Goal: Transaction & Acquisition: Purchase product/service

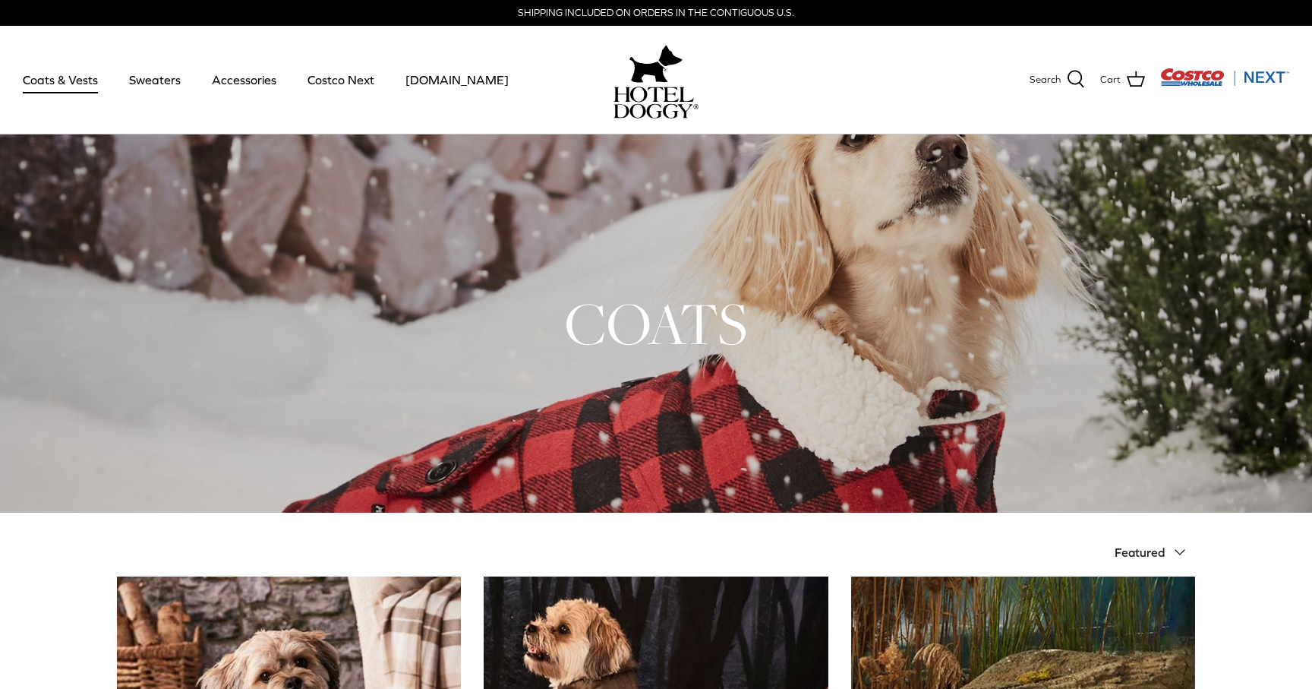
click at [1215, 76] on img "Costco Next" at bounding box center [1224, 77] width 129 height 19
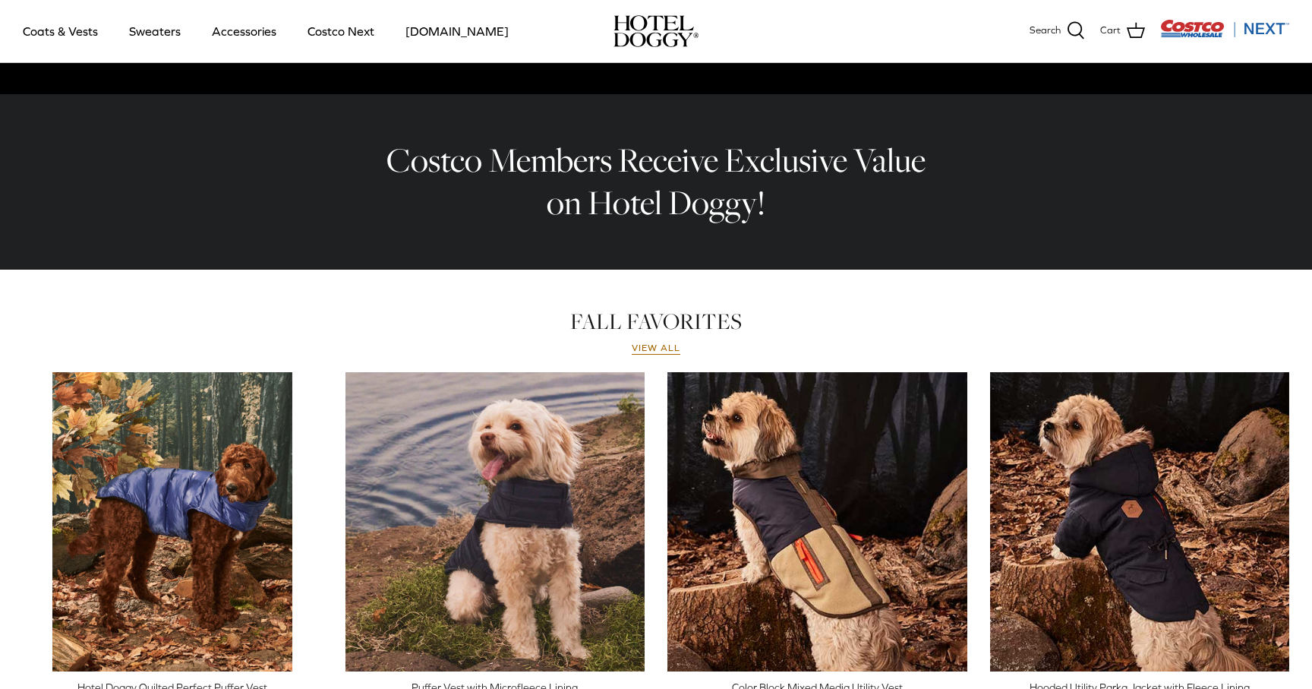
scroll to position [655, 0]
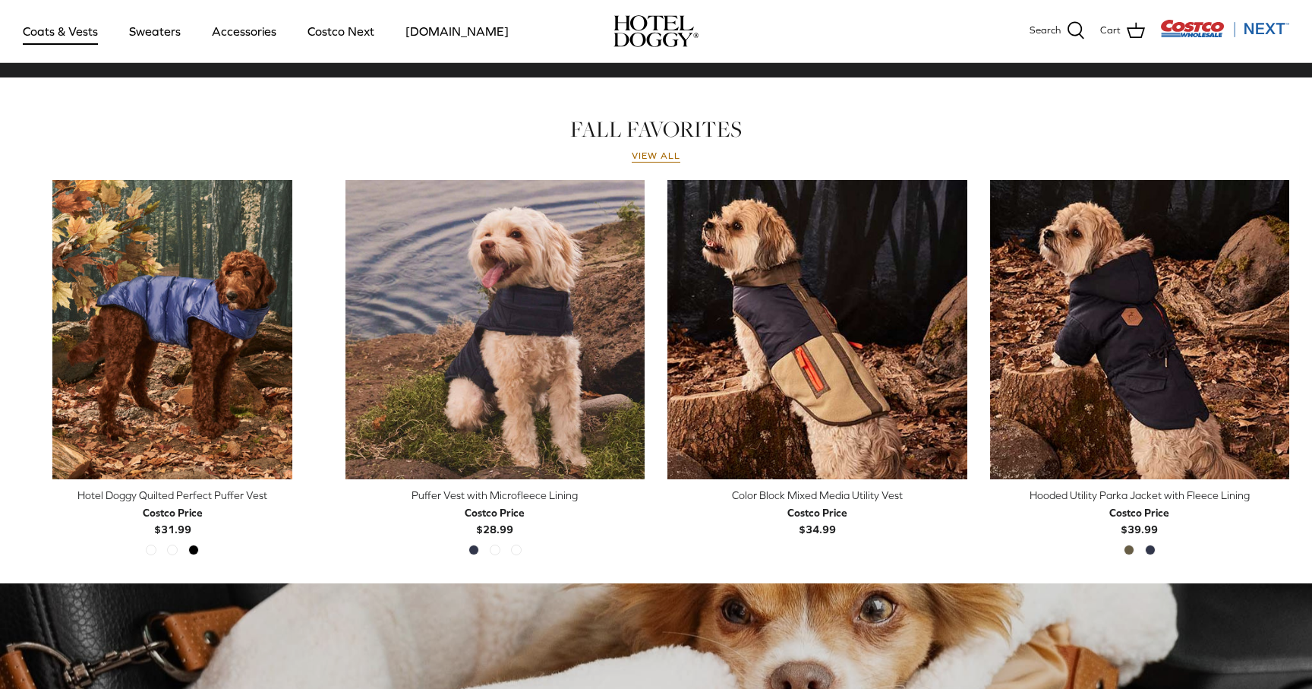
click at [31, 39] on link "Coats & Vests" at bounding box center [60, 31] width 103 height 52
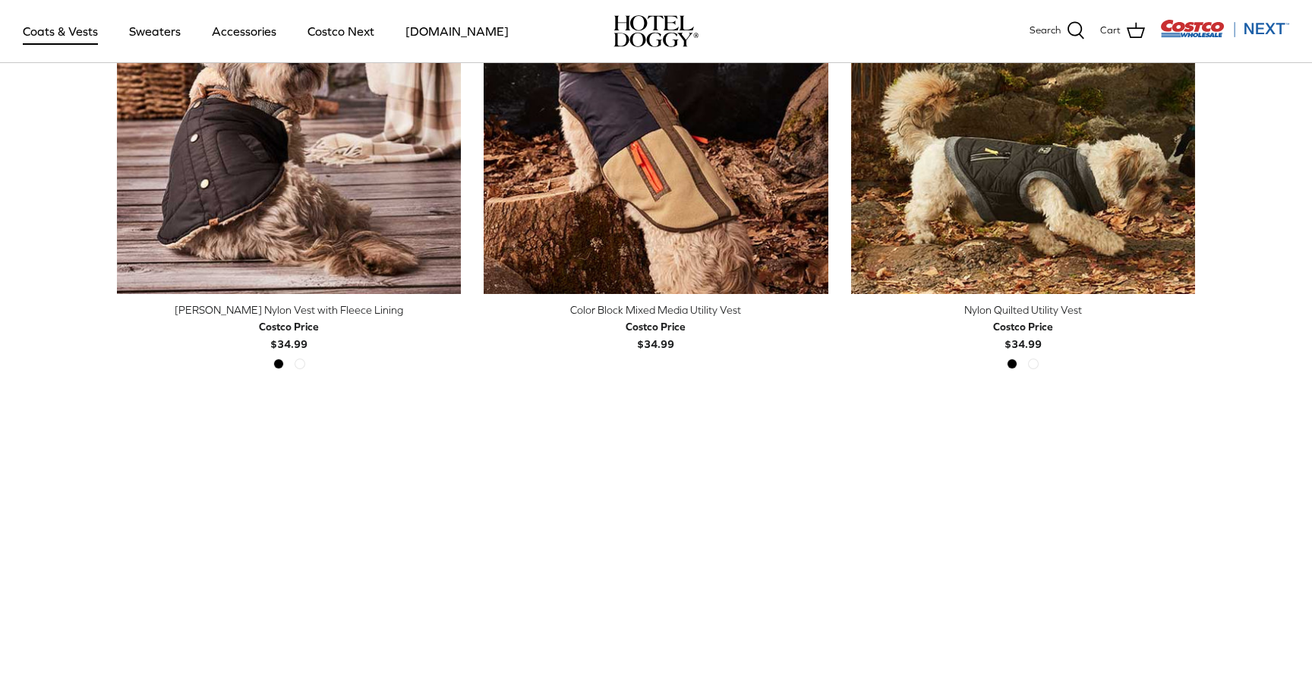
scroll to position [501, 0]
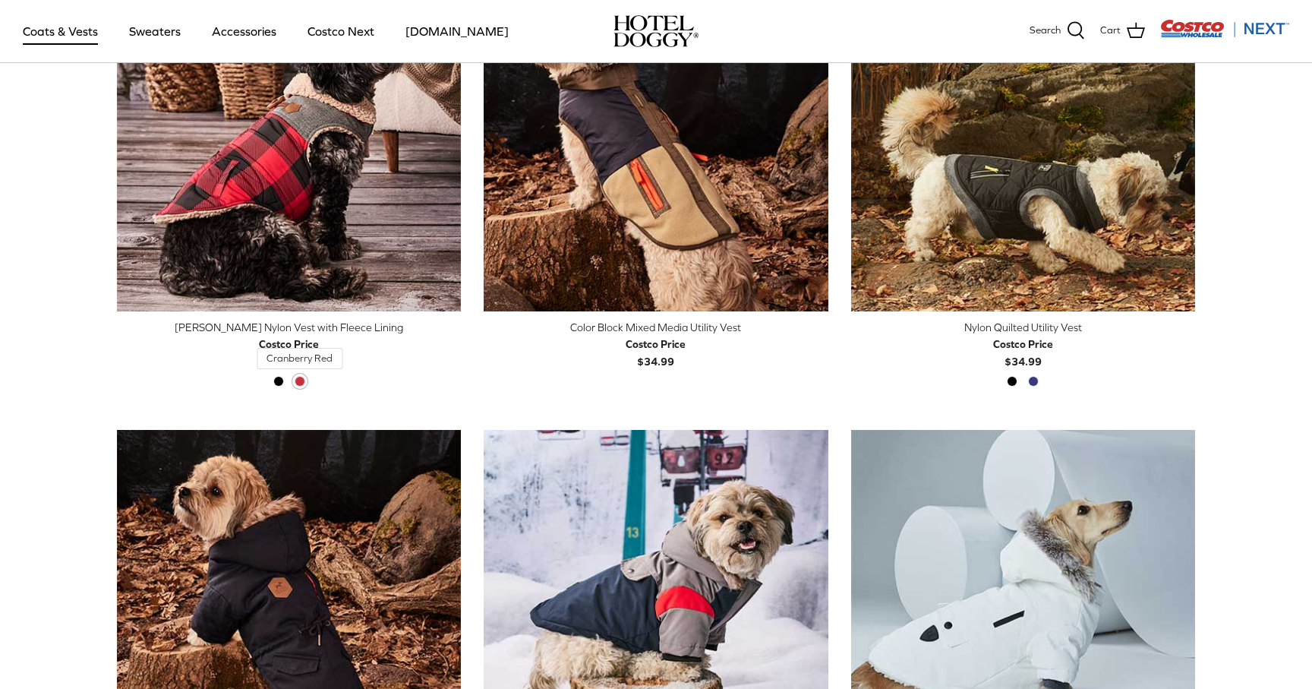
click at [297, 380] on span "Cranberry Red" at bounding box center [300, 381] width 11 height 11
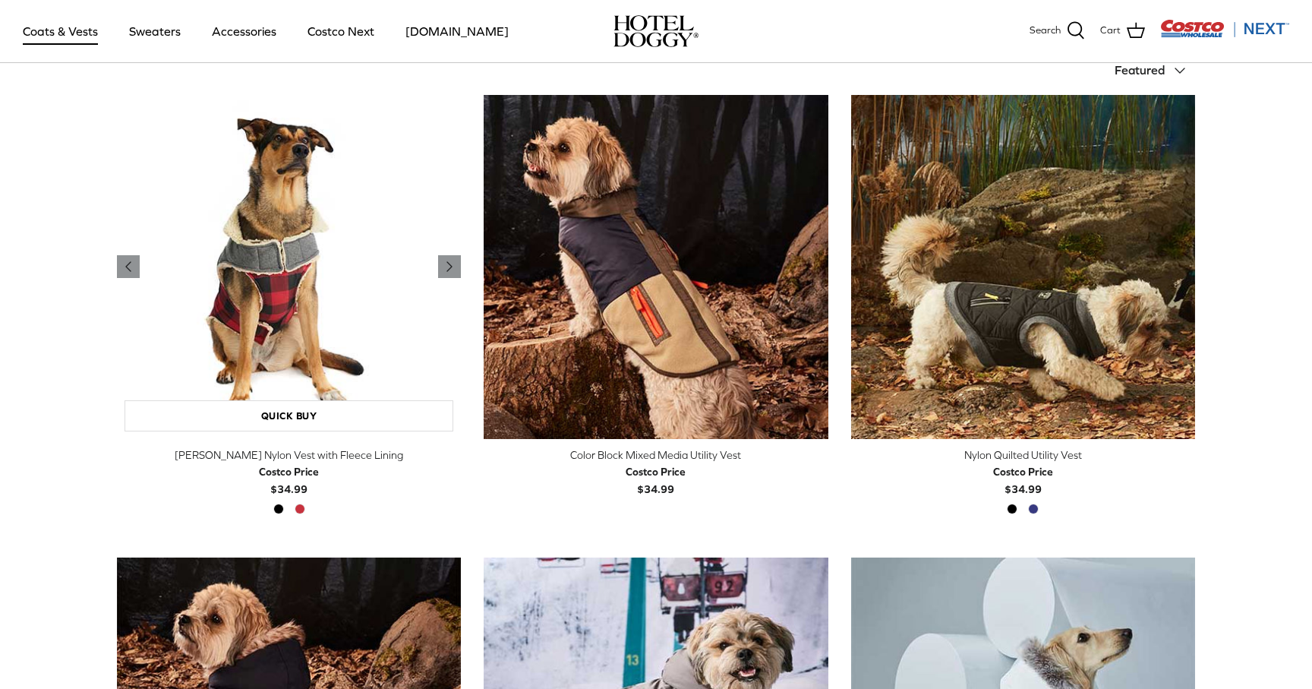
scroll to position [375, 0]
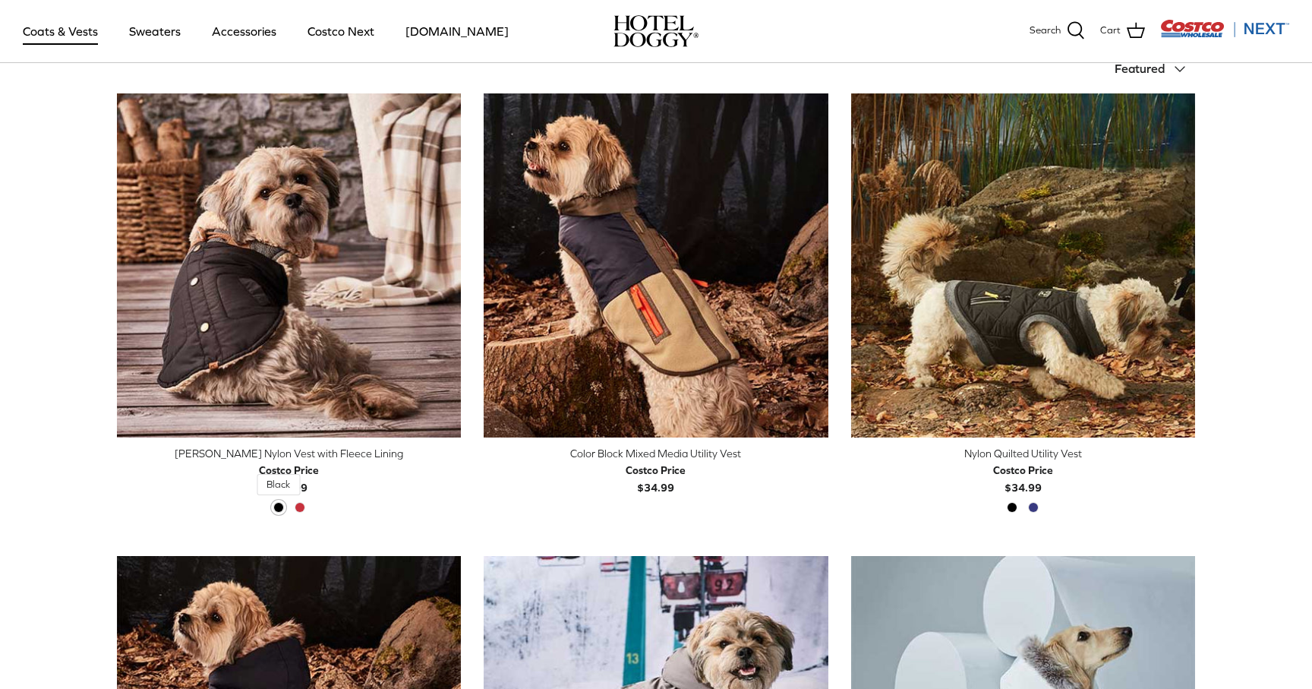
click at [276, 509] on span "Black" at bounding box center [278, 507] width 11 height 11
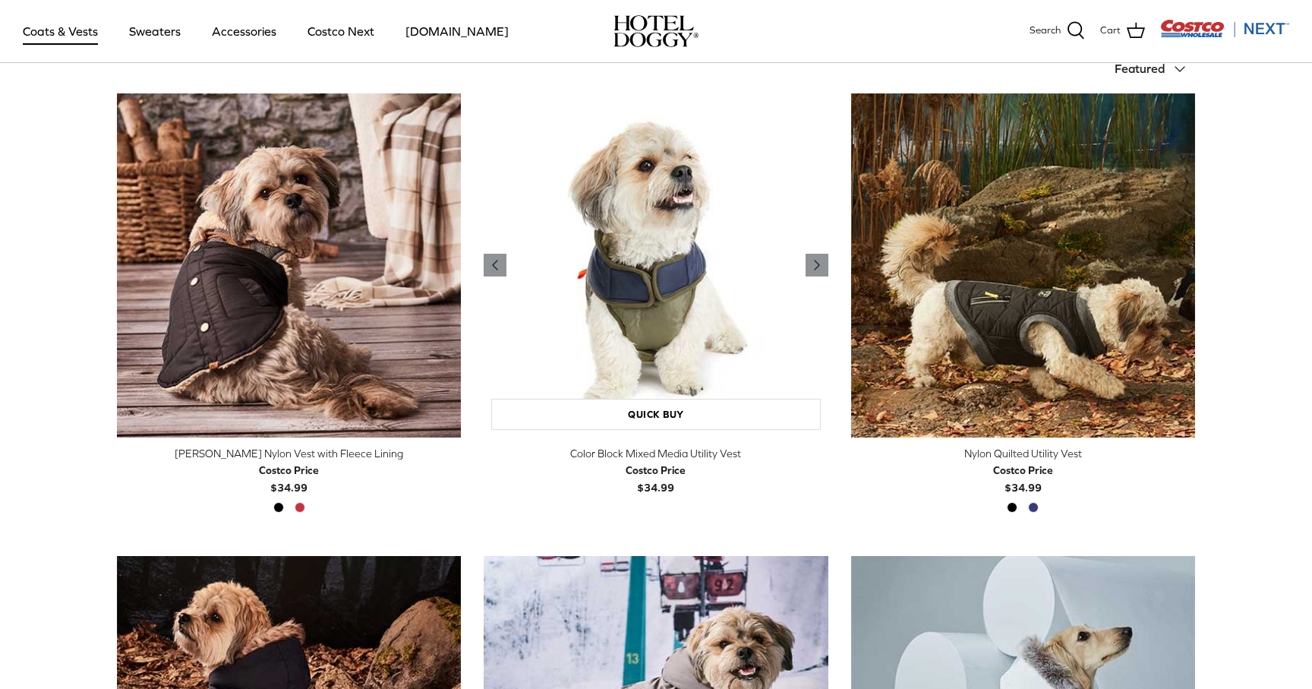
click at [660, 325] on img "Color Block Mixed Media Utility Vest" at bounding box center [656, 265] width 344 height 344
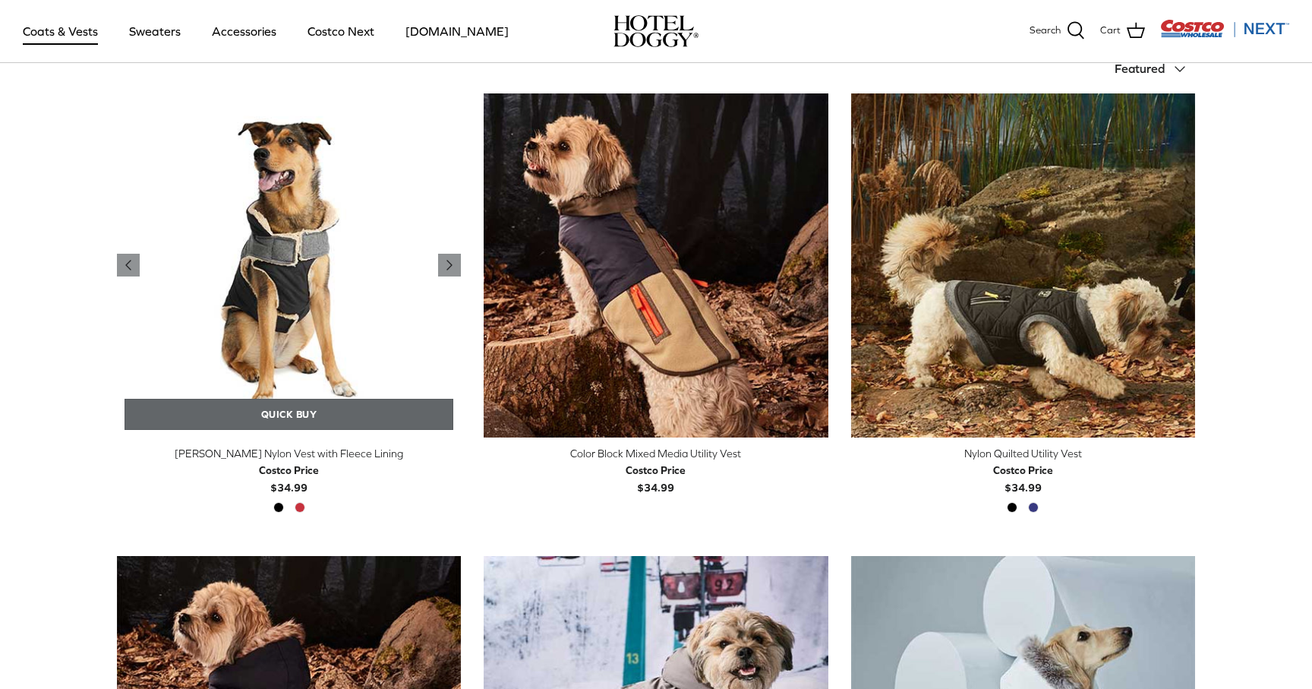
click at [272, 418] on link "Quick buy" at bounding box center [289, 414] width 329 height 31
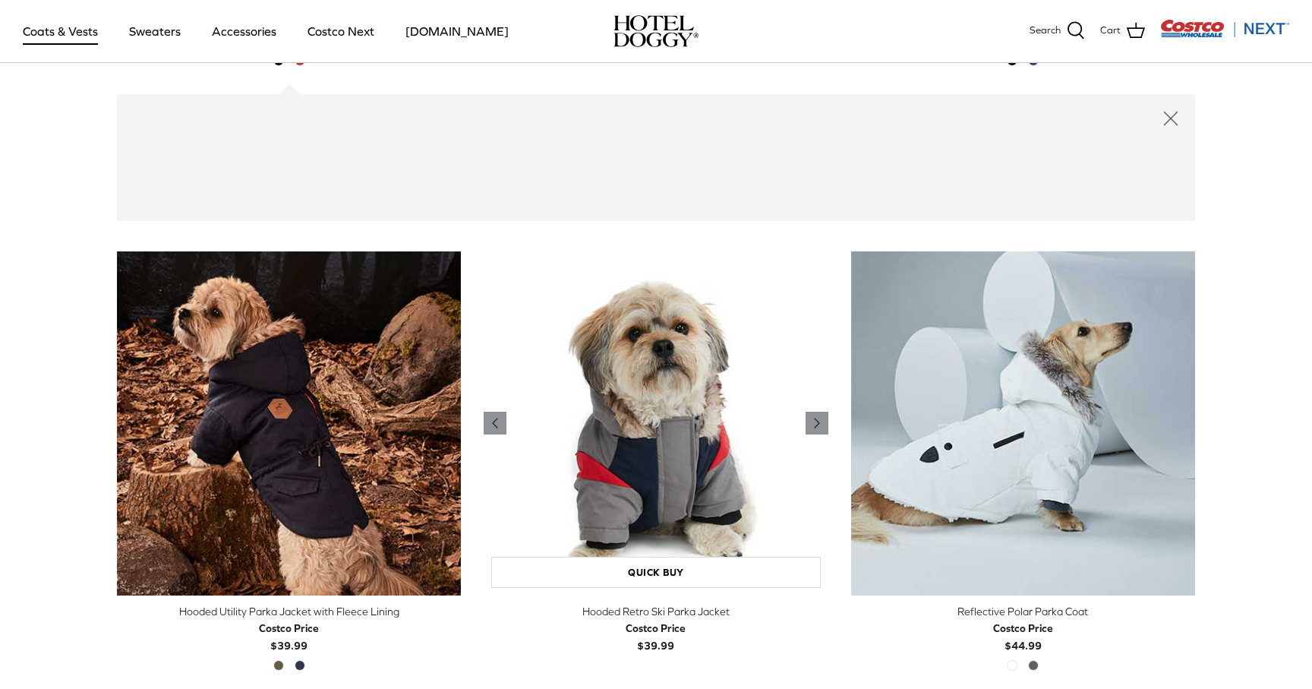
scroll to position [825, 0]
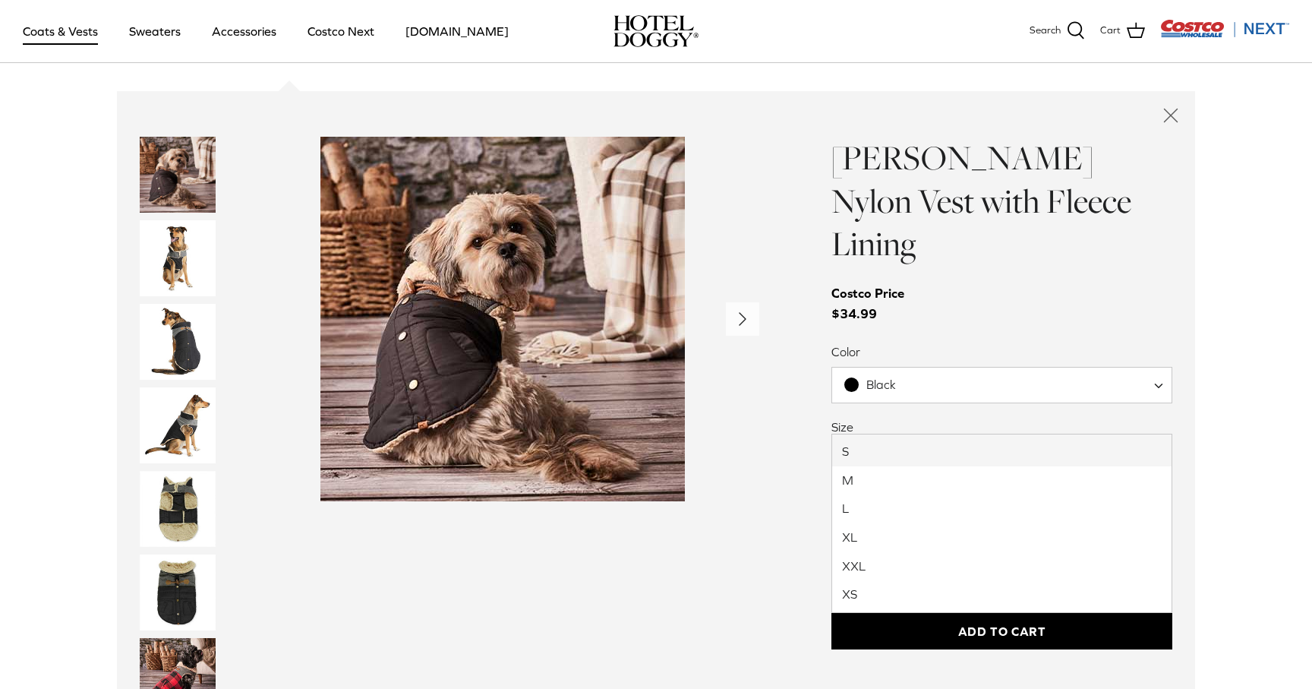
click at [868, 451] on span "S" at bounding box center [856, 459] width 49 height 17
select select "M"
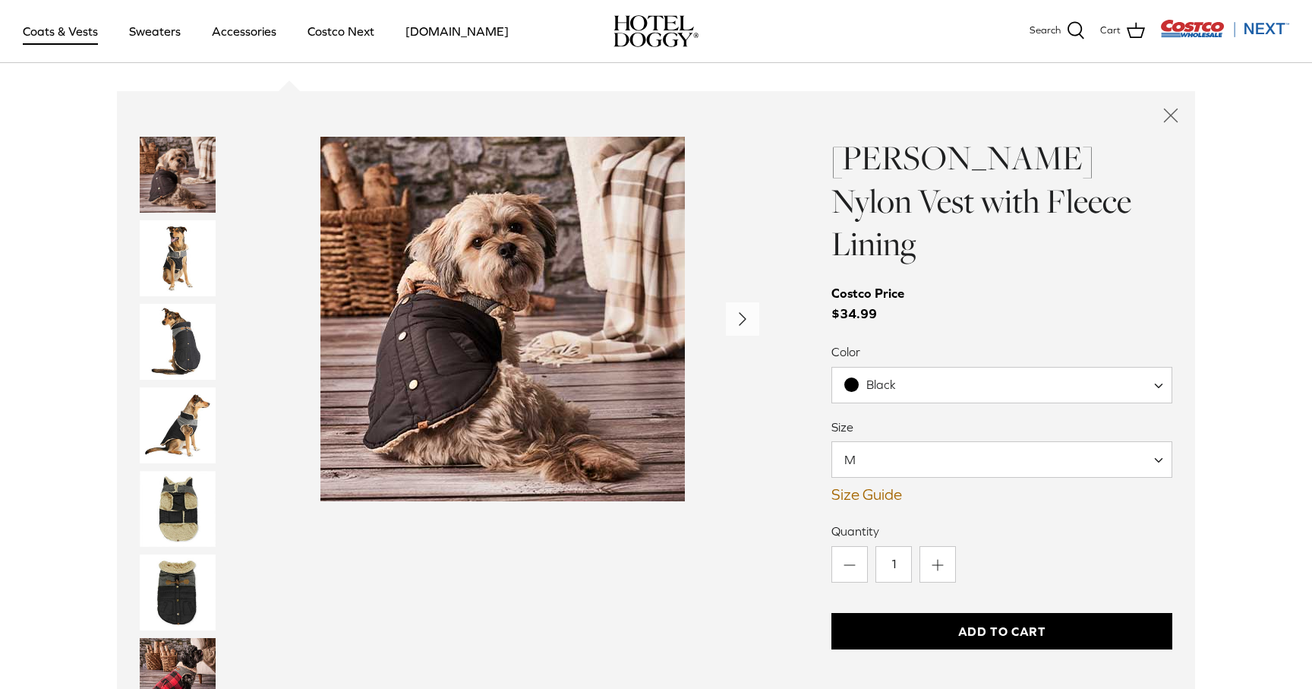
click at [881, 613] on button "Add to Cart" at bounding box center [1002, 631] width 341 height 36
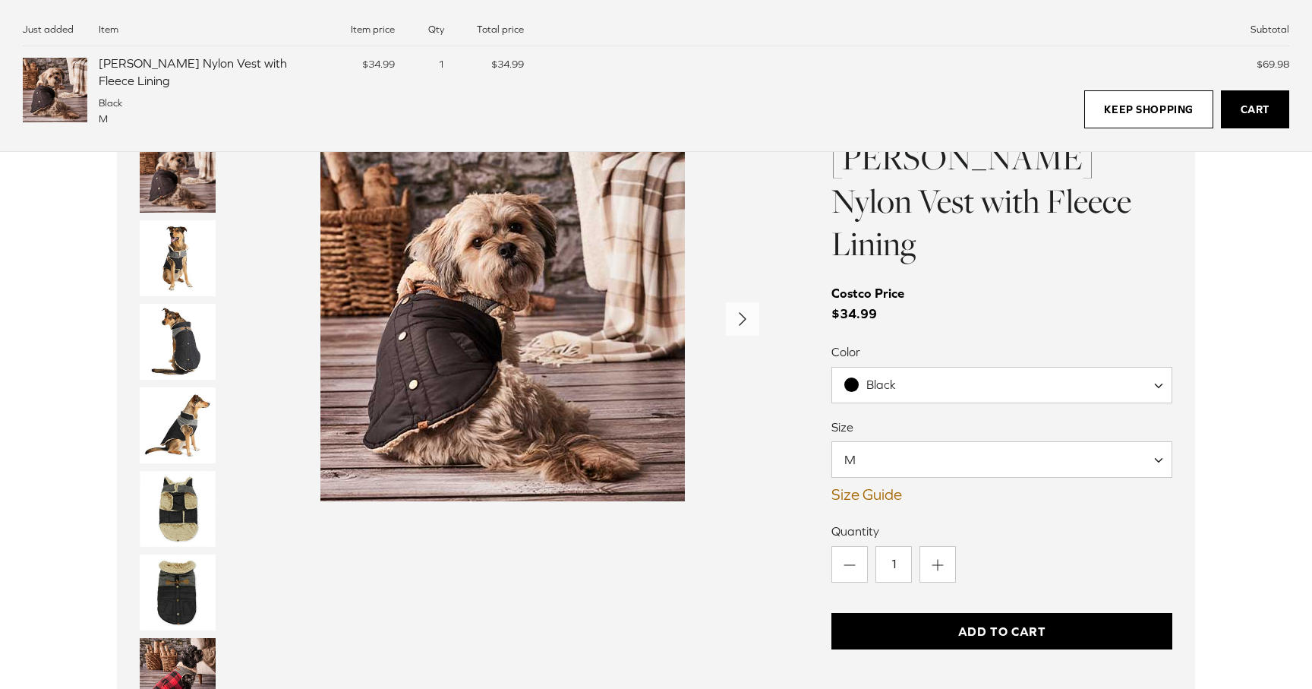
click at [1247, 100] on link "Cart" at bounding box center [1255, 109] width 68 height 38
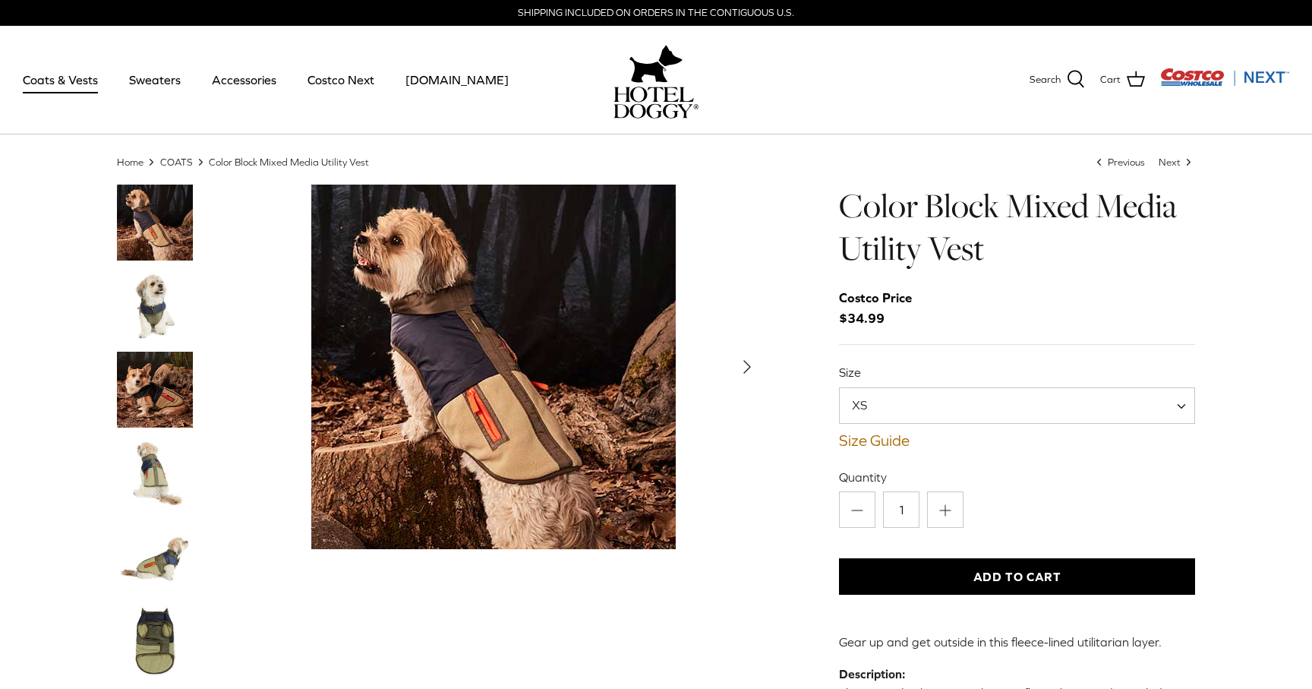
click at [133, 391] on img "Thumbnail Link" at bounding box center [155, 390] width 76 height 76
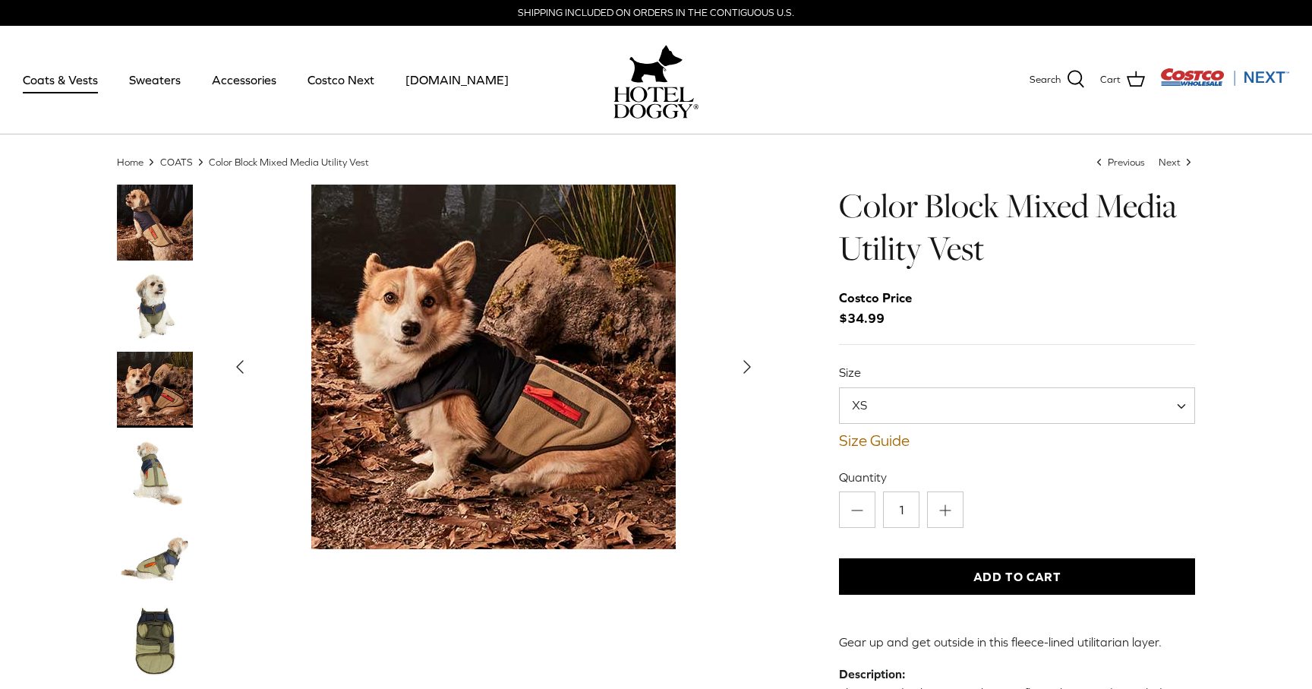
click at [138, 338] on img "Thumbnail Link" at bounding box center [155, 306] width 76 height 76
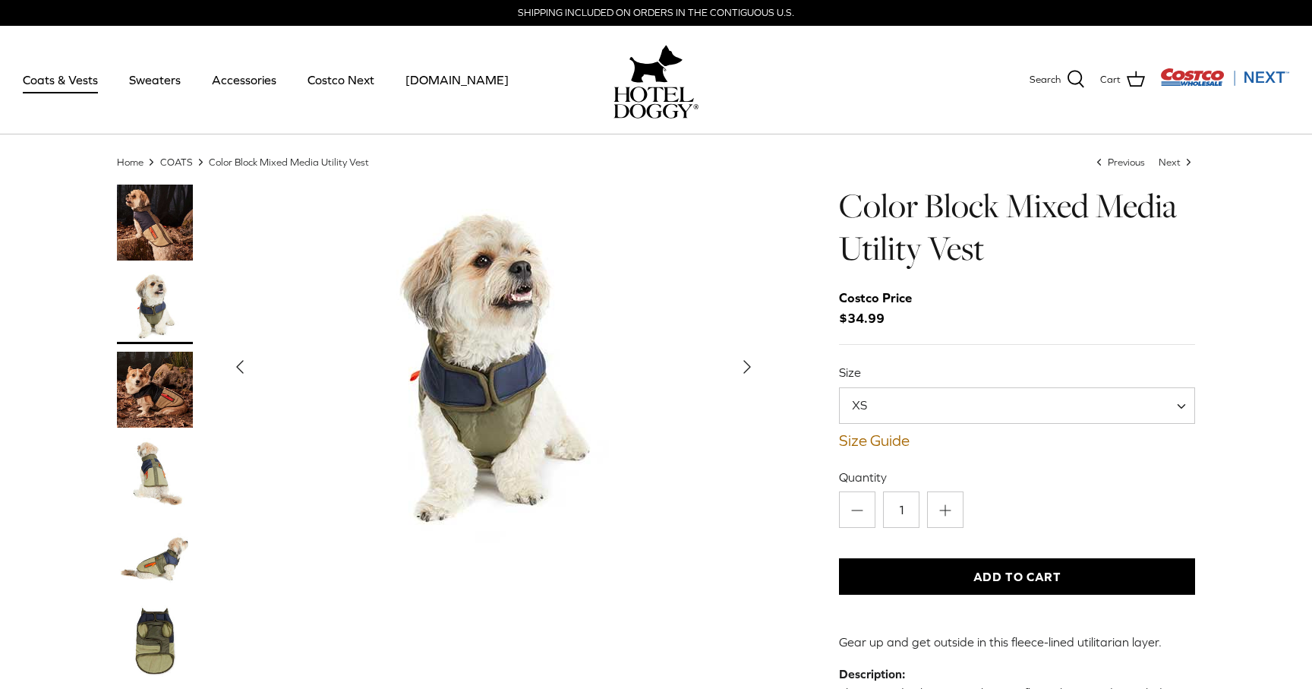
click at [144, 417] on img "Thumbnail Link" at bounding box center [155, 390] width 76 height 76
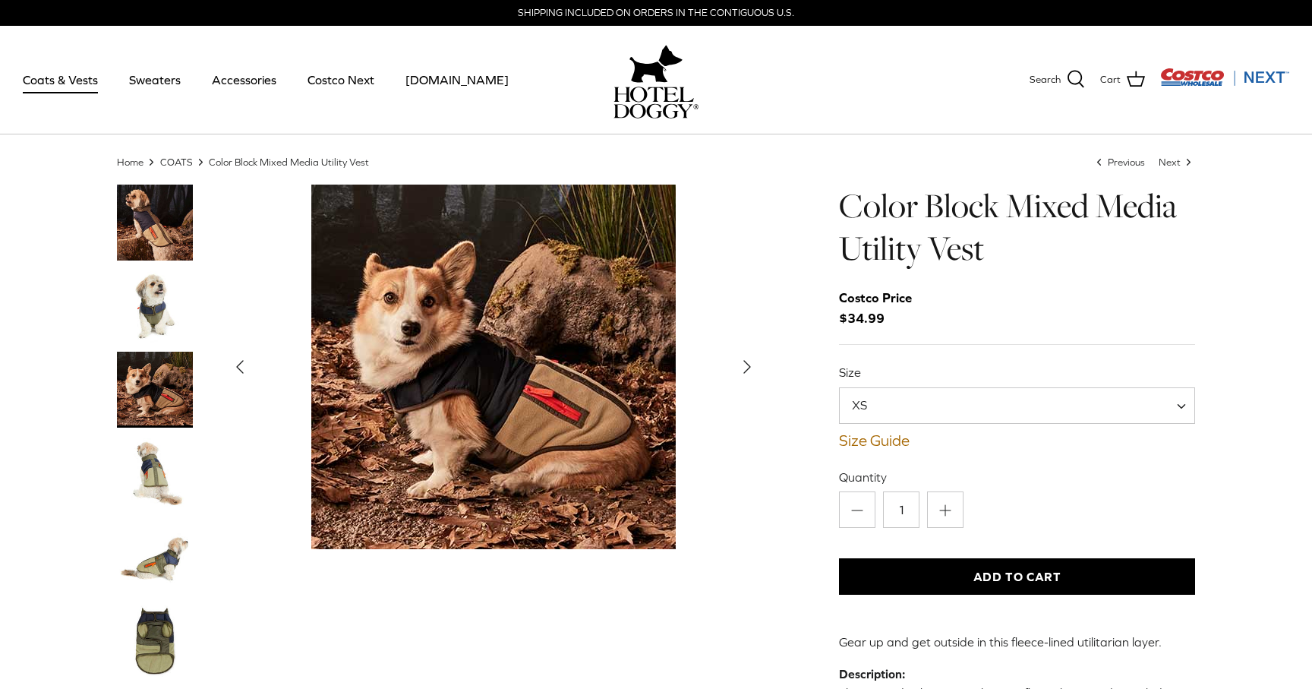
click at [157, 472] on img "Thumbnail Link" at bounding box center [155, 473] width 76 height 76
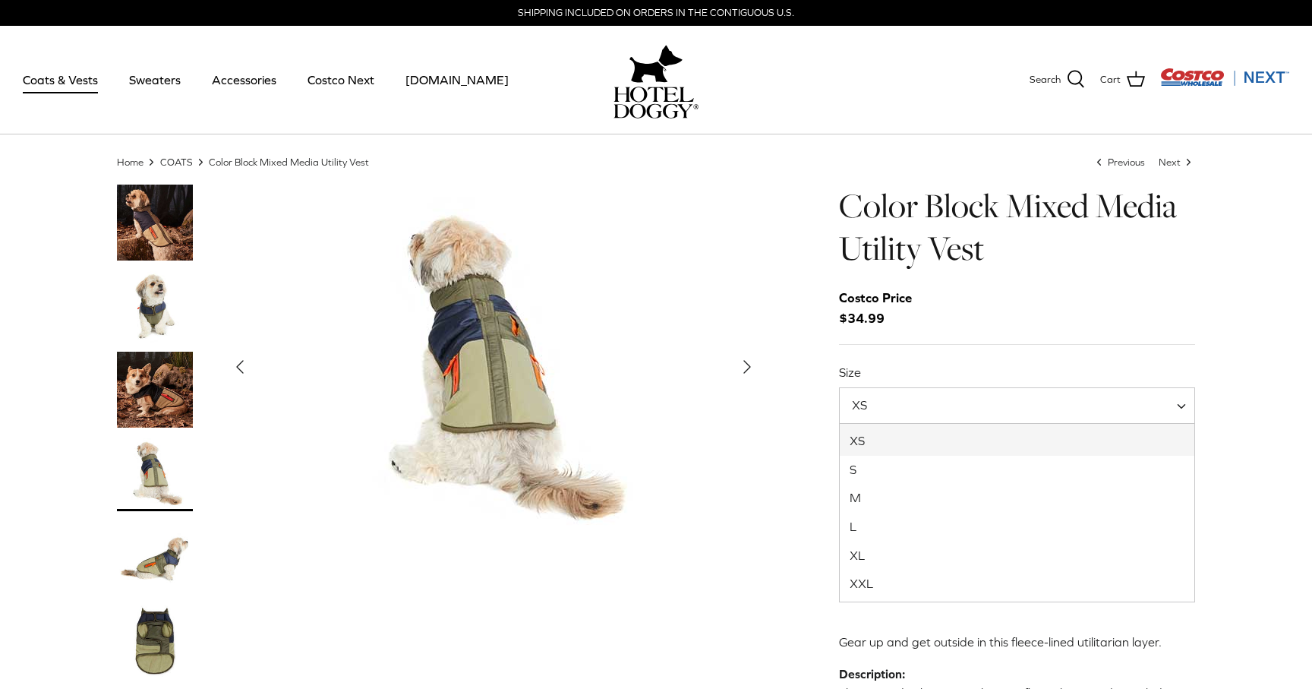
click at [947, 406] on span "XS" at bounding box center [1017, 405] width 356 height 36
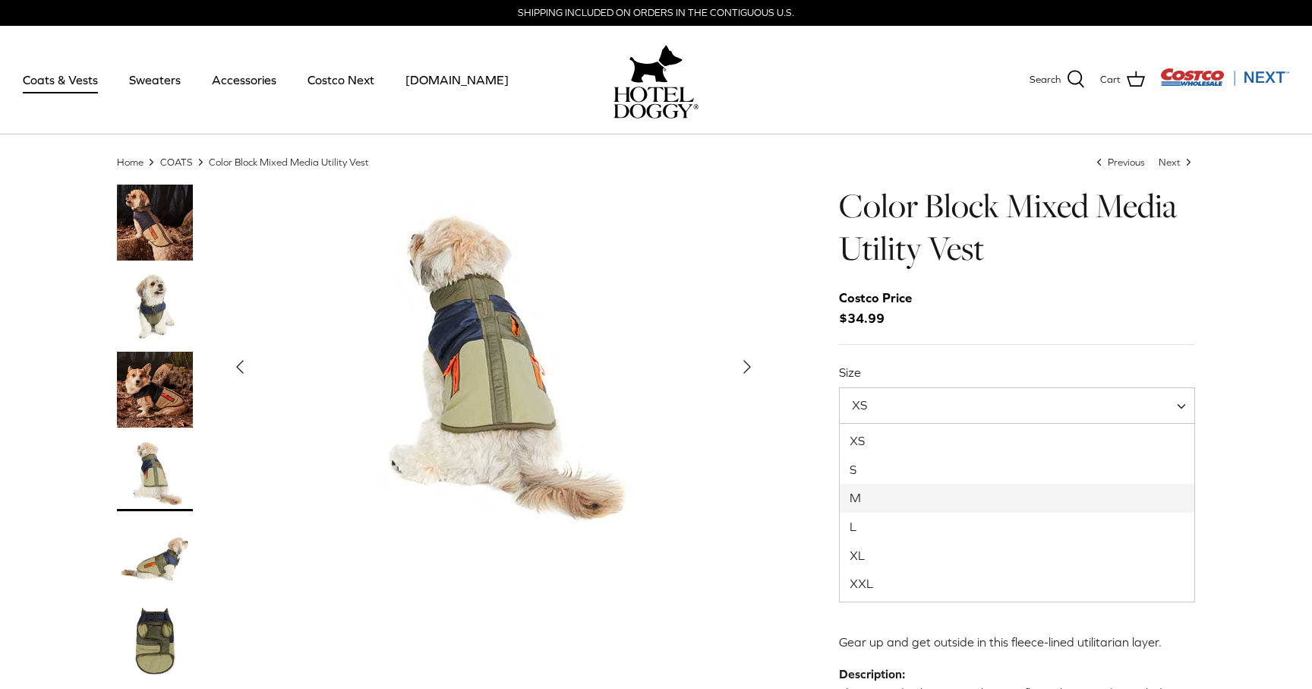
select select "M"
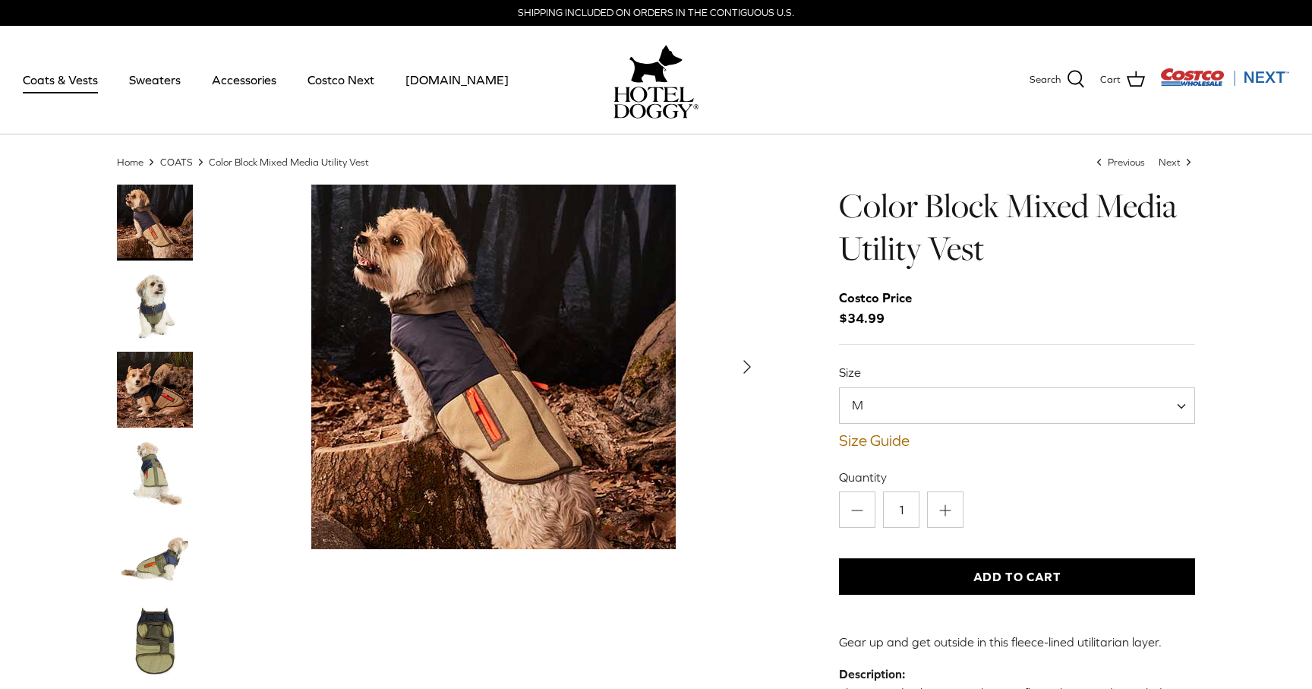
click at [979, 582] on button "Add to Cart" at bounding box center [1017, 576] width 356 height 36
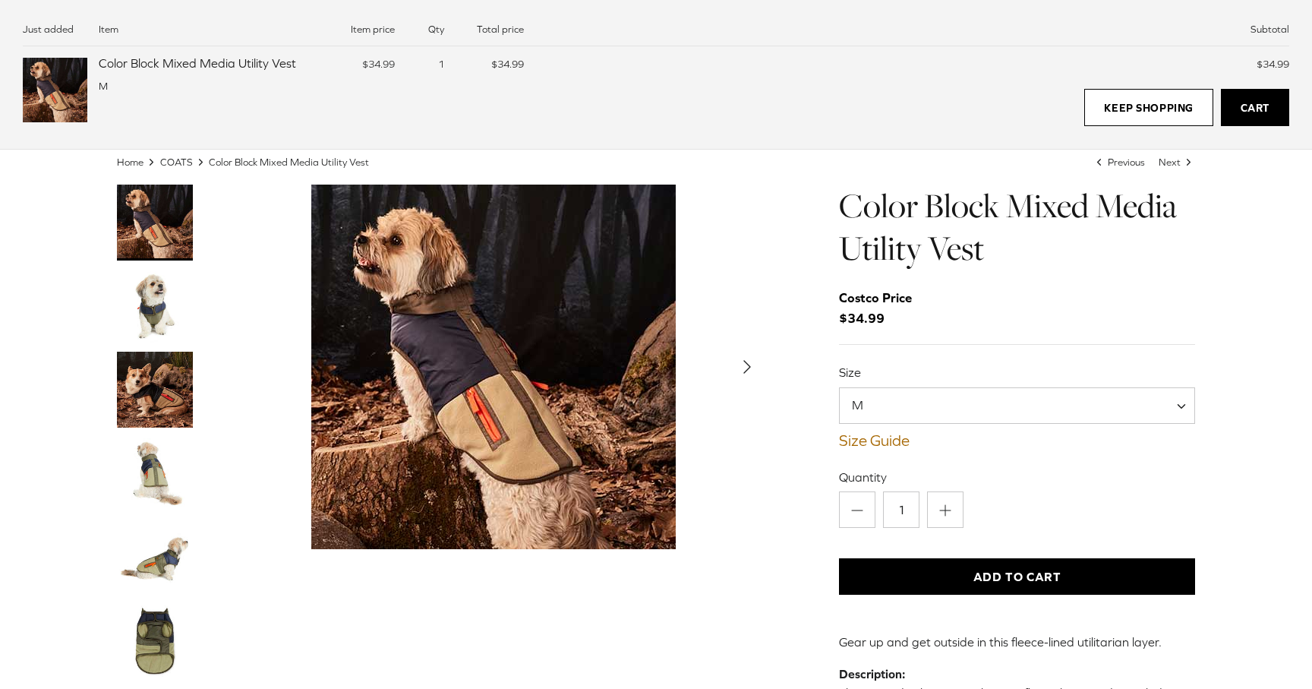
click at [1252, 109] on link "Cart" at bounding box center [1255, 108] width 68 height 38
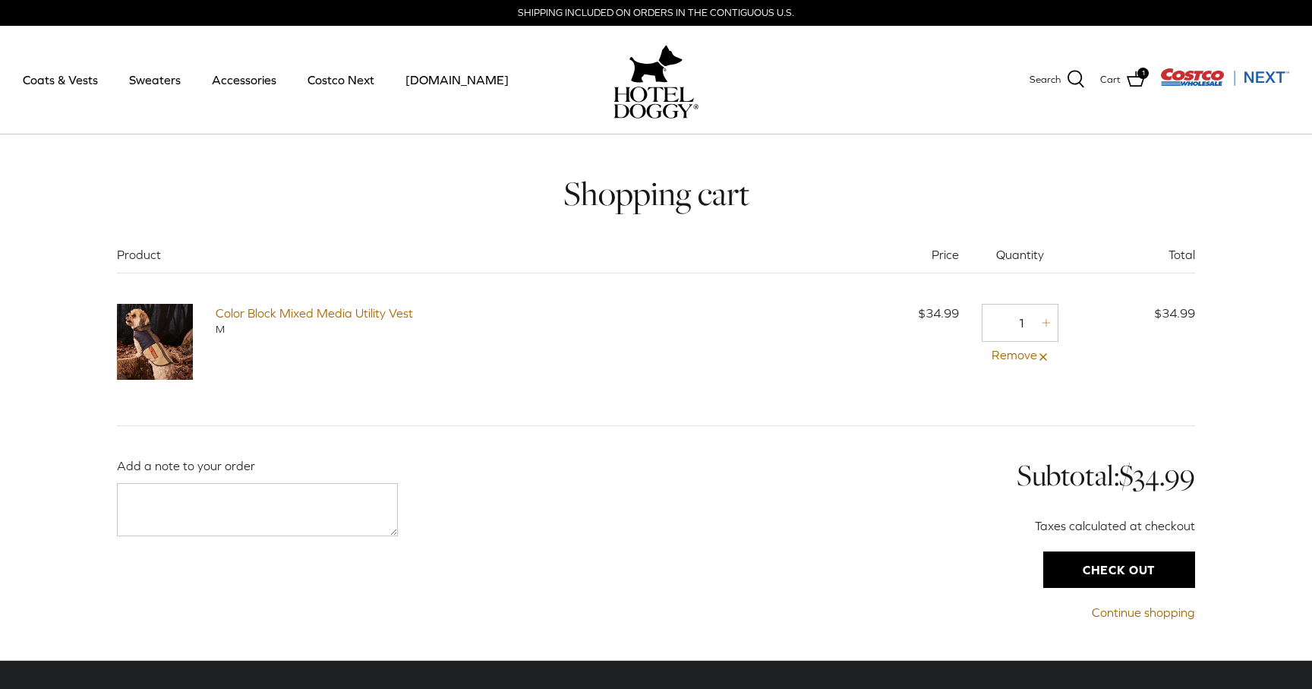
click at [1066, 576] on input "Check out" at bounding box center [1119, 569] width 152 height 36
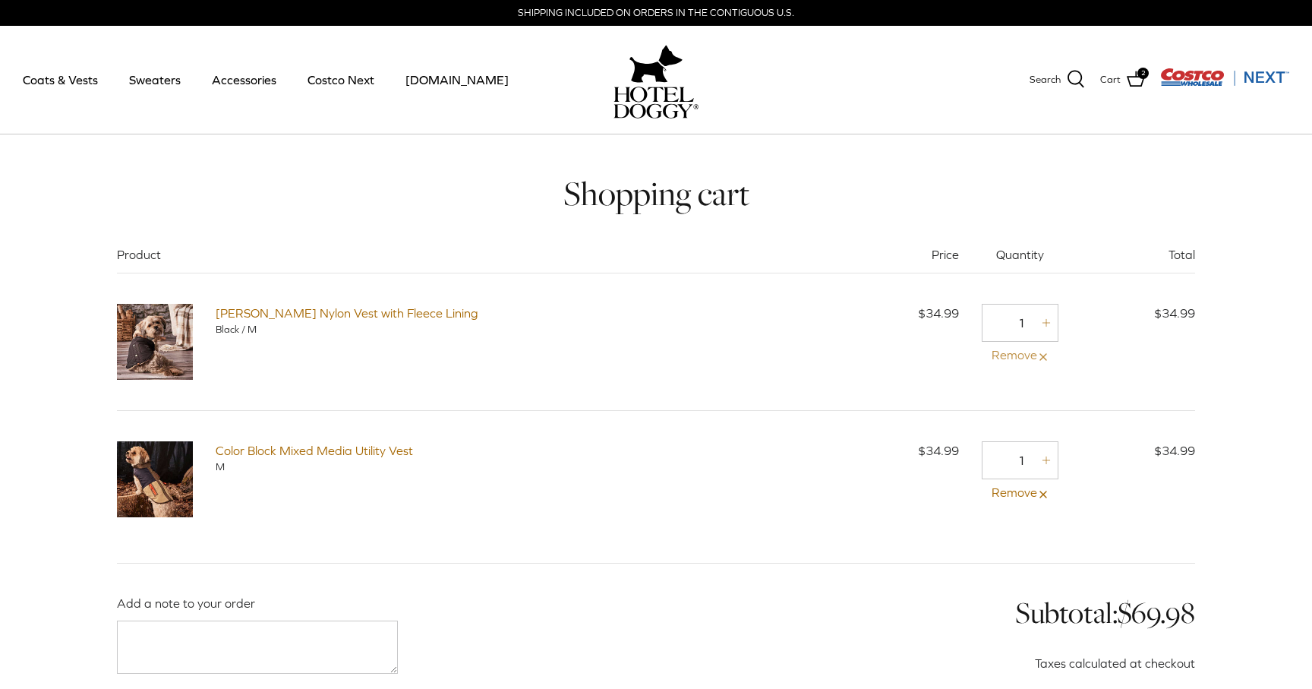
click at [1025, 351] on link "Remove" at bounding box center [1020, 356] width 77 height 20
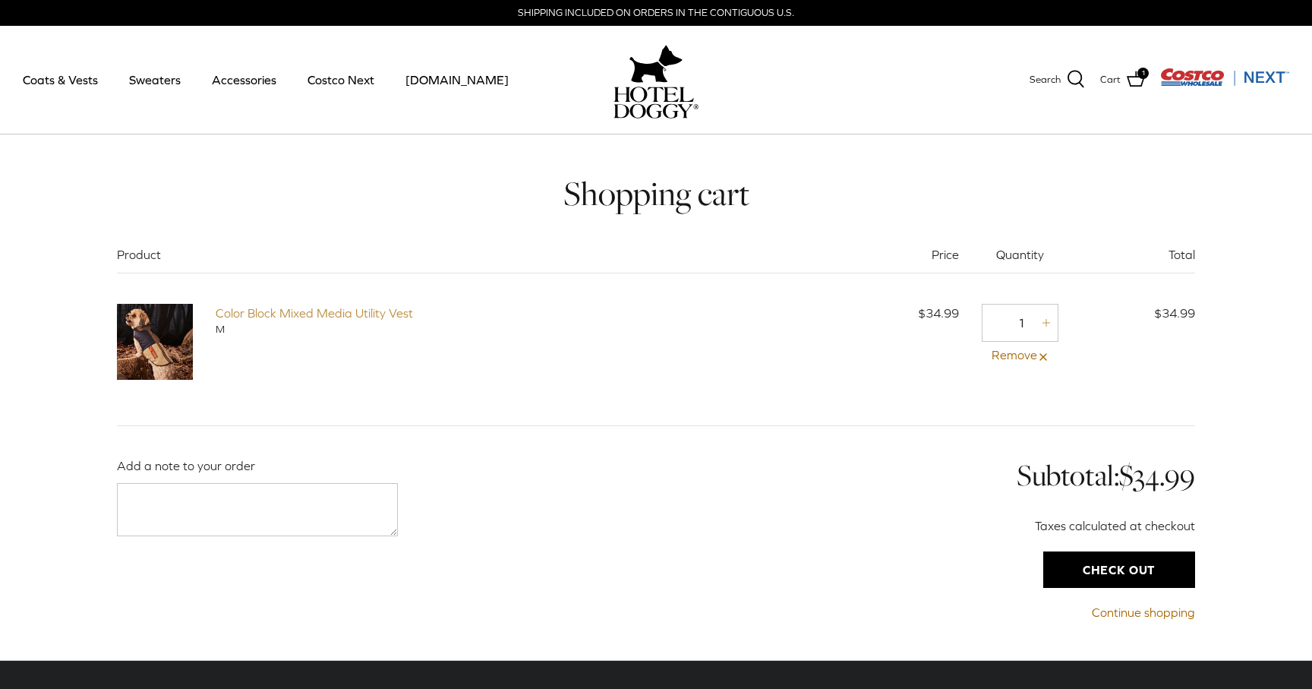
click at [245, 314] on link "Color Block Mixed Media Utility Vest" at bounding box center [314, 313] width 197 height 14
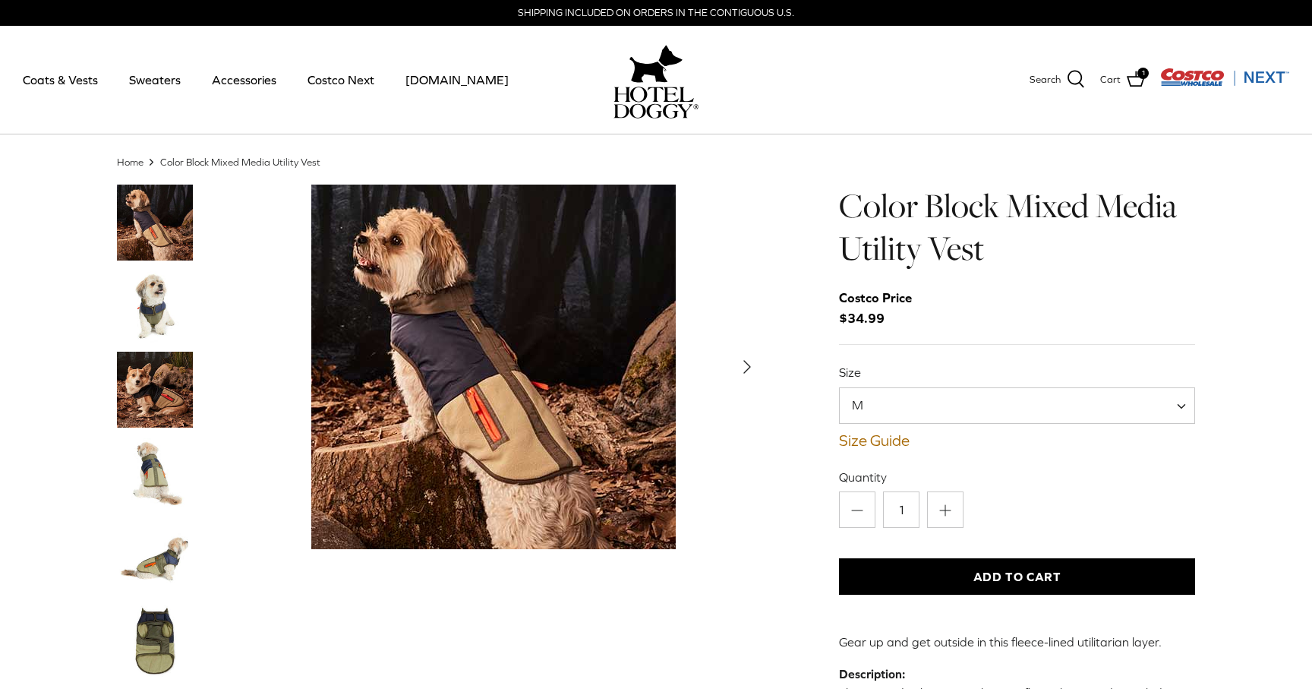
click at [176, 559] on img "Thumbnail Link" at bounding box center [155, 557] width 76 height 76
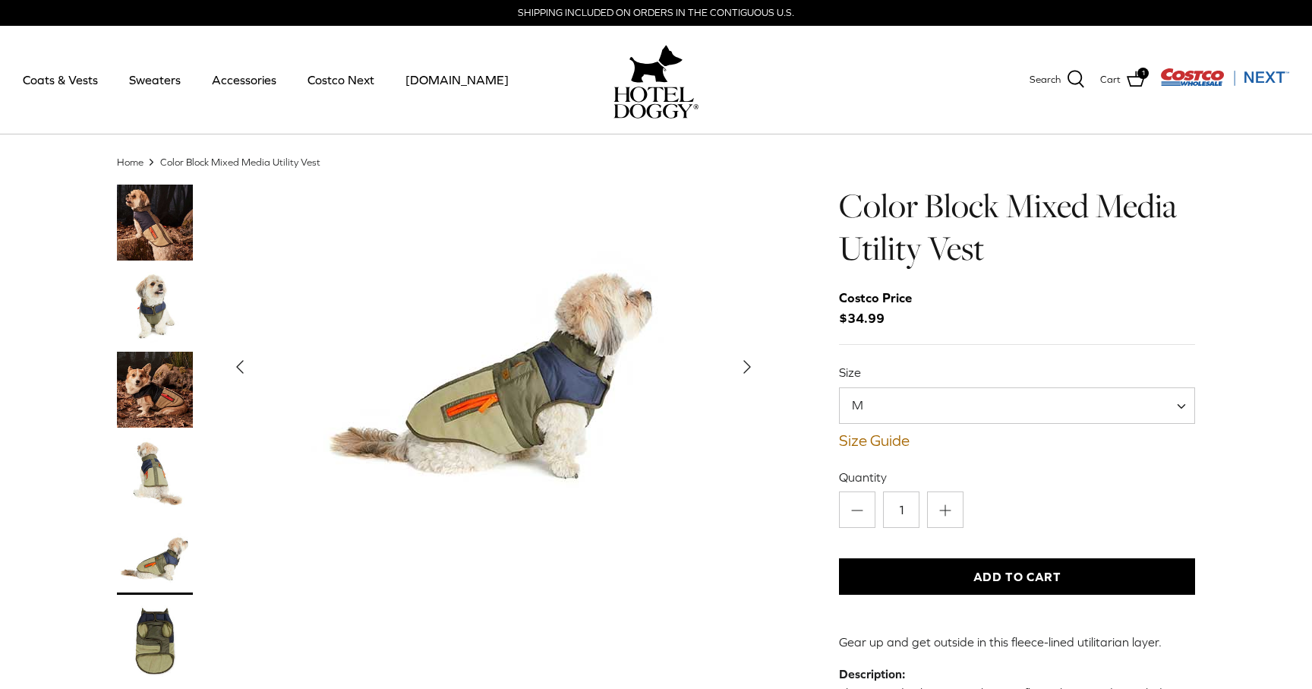
click at [156, 633] on img "Thumbnail Link" at bounding box center [155, 640] width 76 height 76
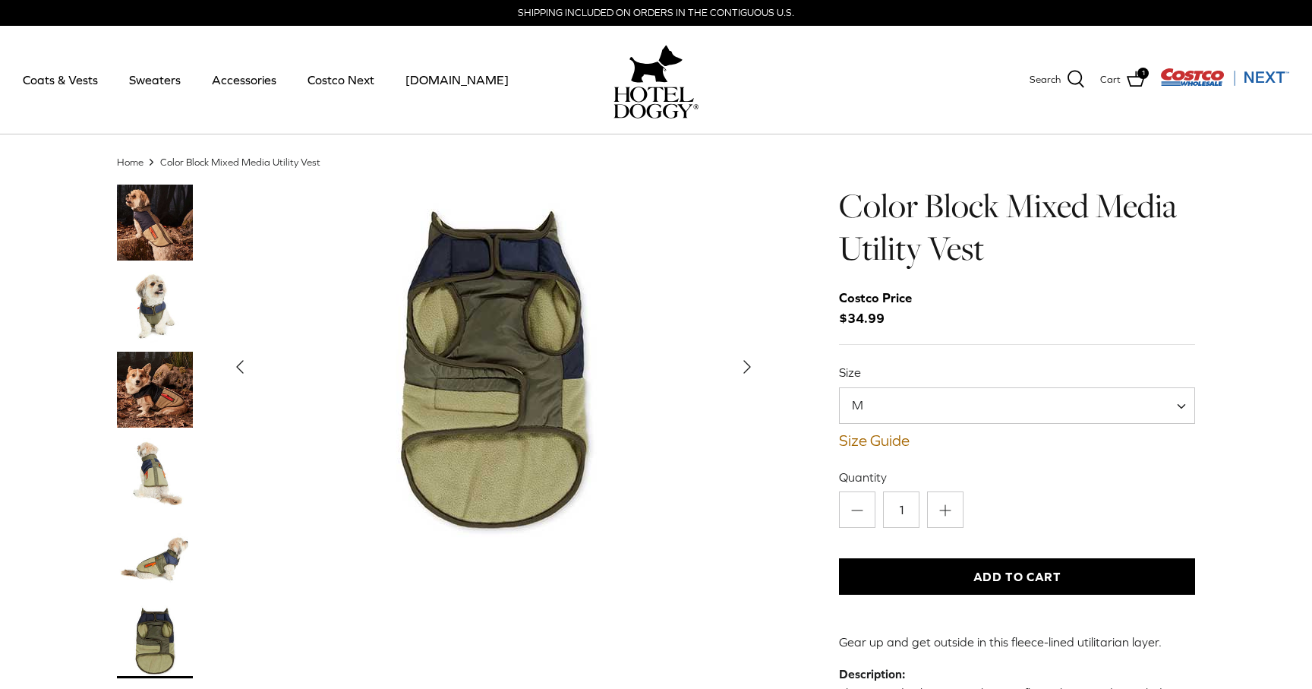
click at [150, 560] on img "Thumbnail Link" at bounding box center [155, 557] width 76 height 76
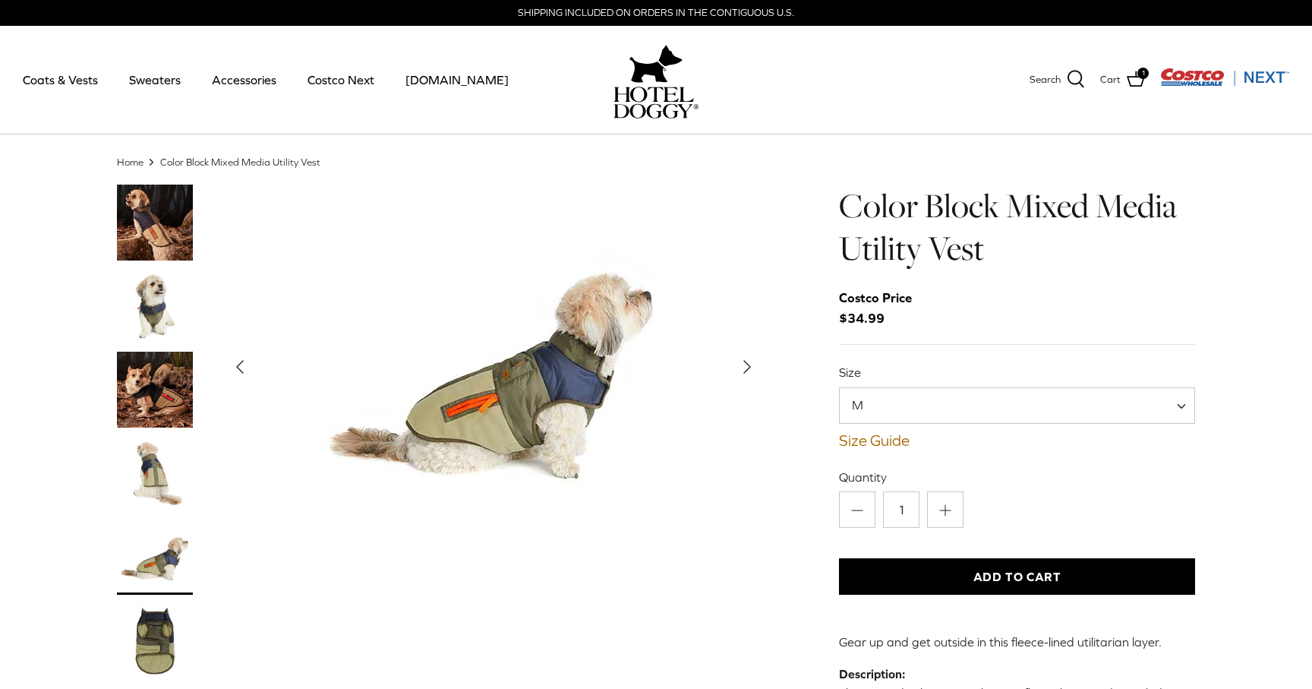
click at [132, 163] on link "Home" at bounding box center [130, 161] width 27 height 11
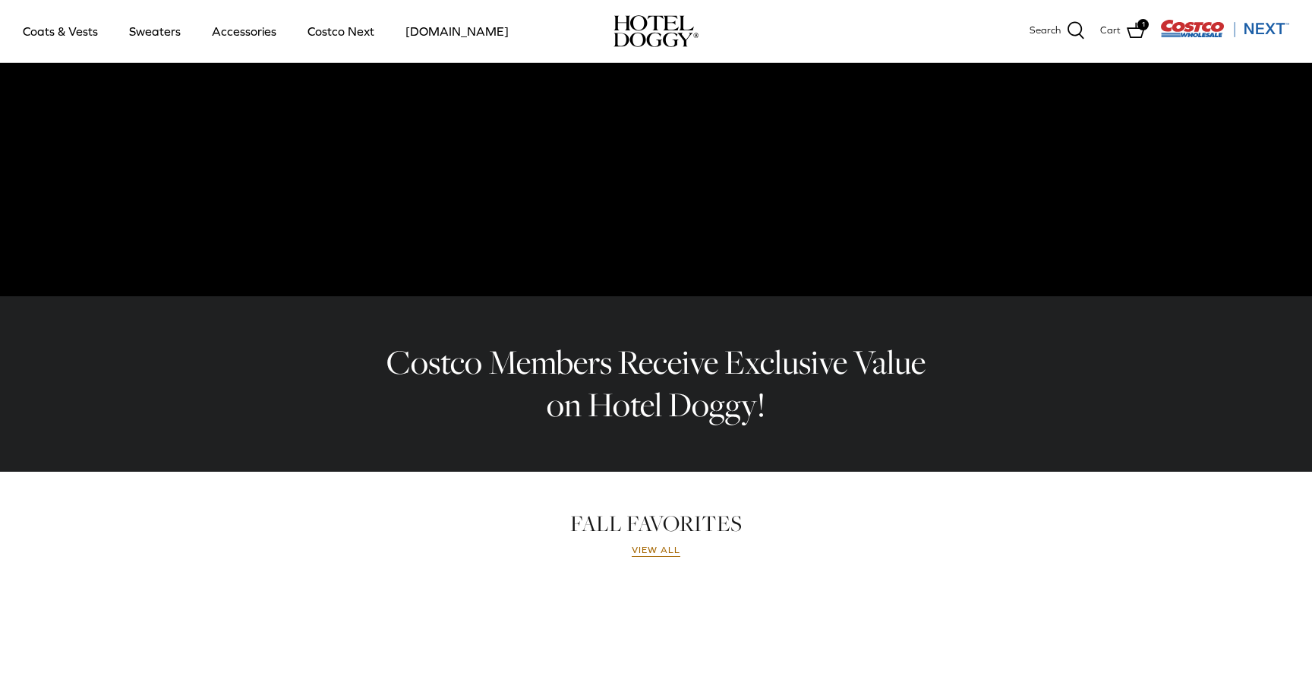
scroll to position [467, 0]
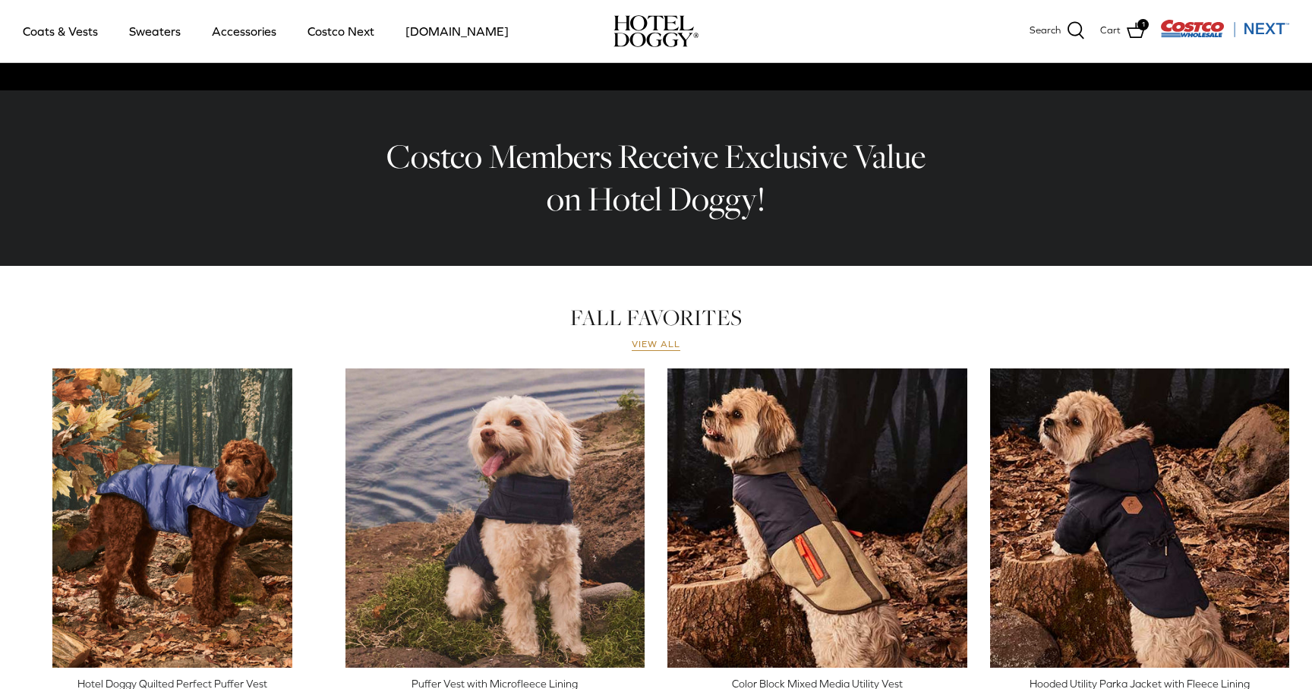
click at [646, 342] on link "View all" at bounding box center [656, 345] width 49 height 12
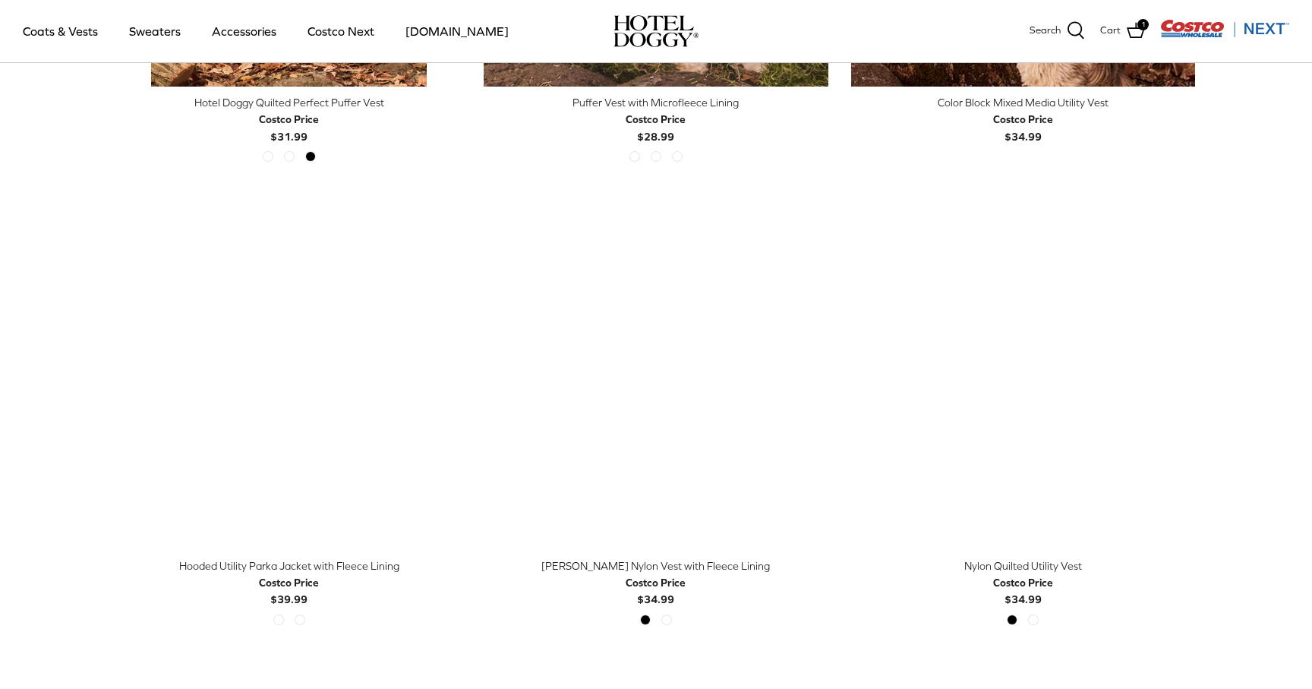
scroll to position [756, 0]
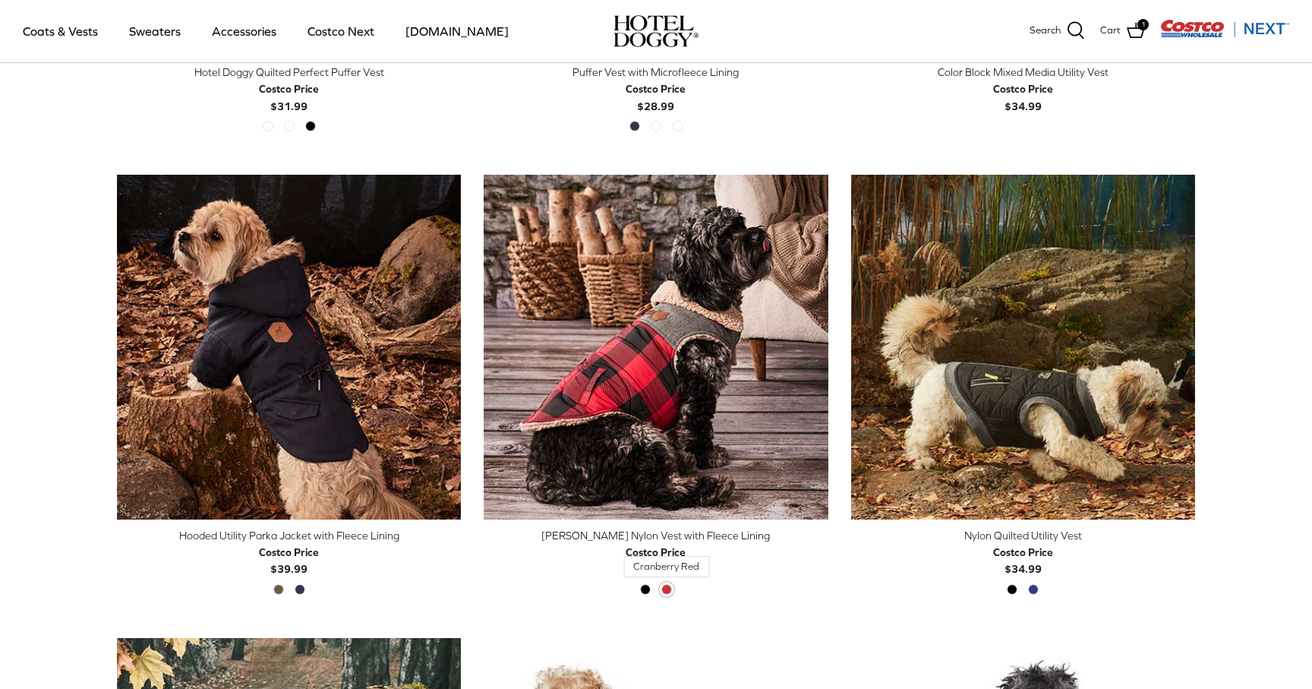
click at [670, 586] on span "Cranberry Red" at bounding box center [666, 589] width 11 height 11
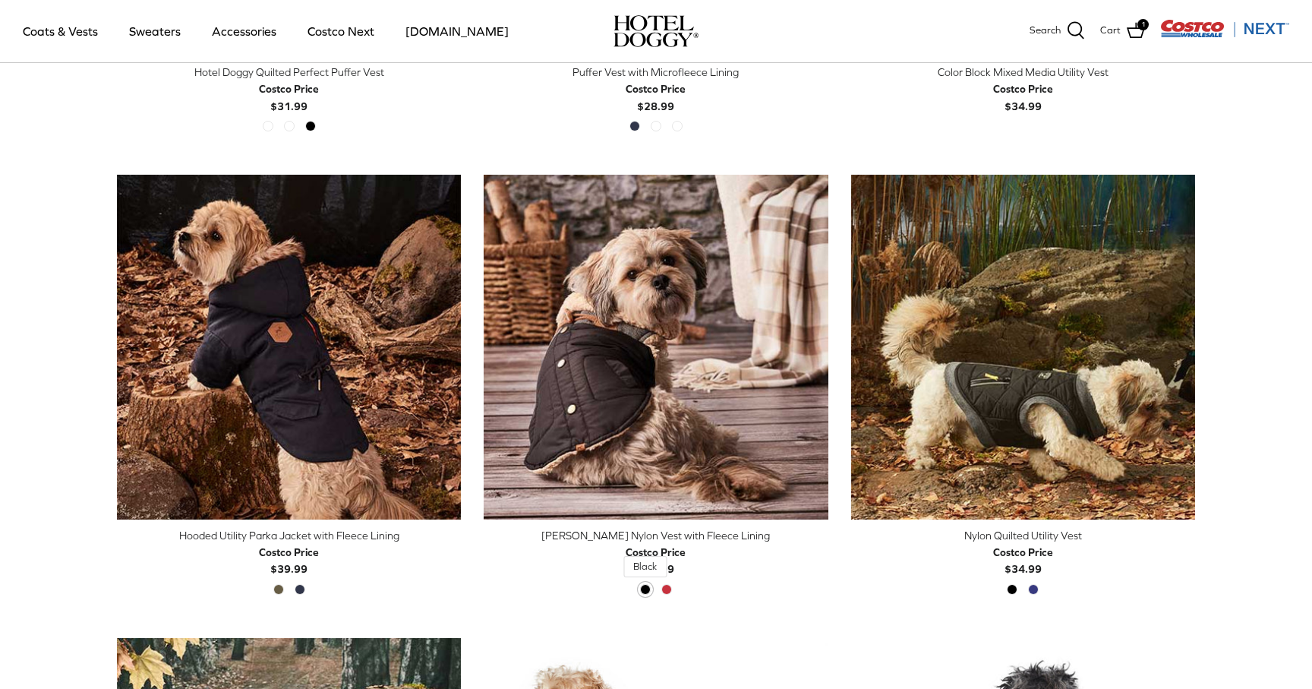
click at [643, 589] on span "Black" at bounding box center [645, 589] width 11 height 11
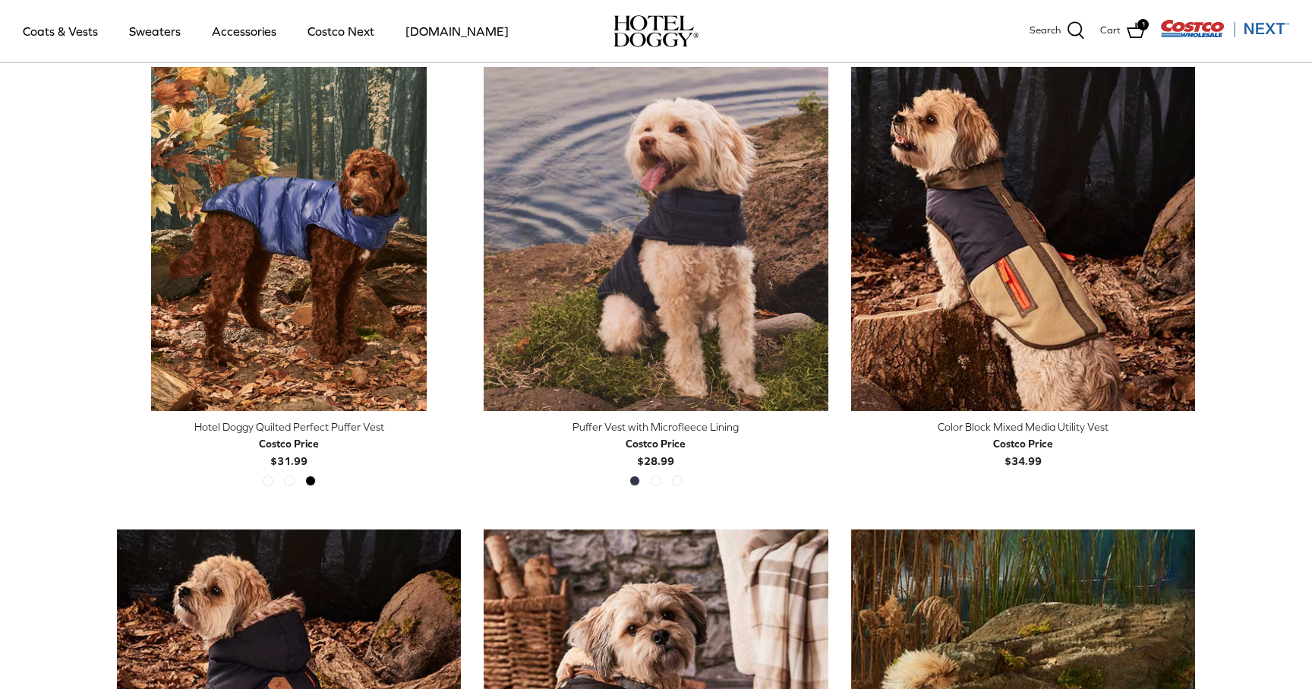
scroll to position [0, 0]
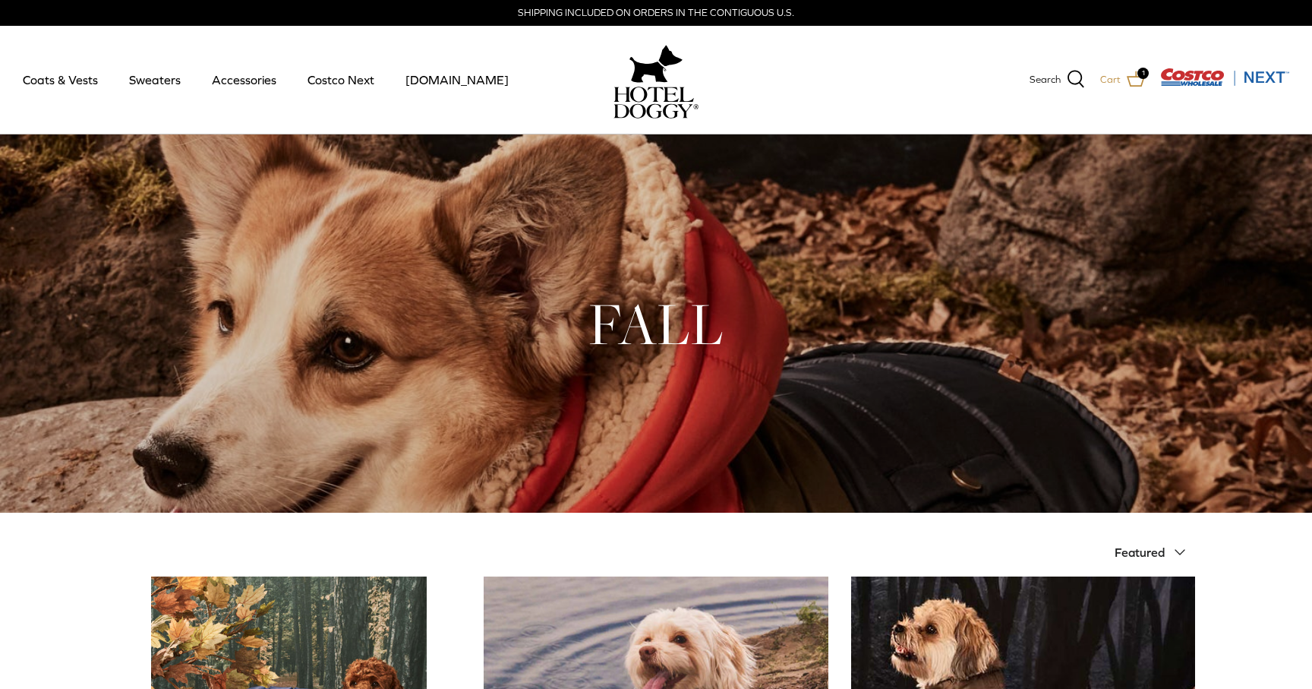
click at [1121, 77] on link "Cart 1" at bounding box center [1122, 80] width 45 height 20
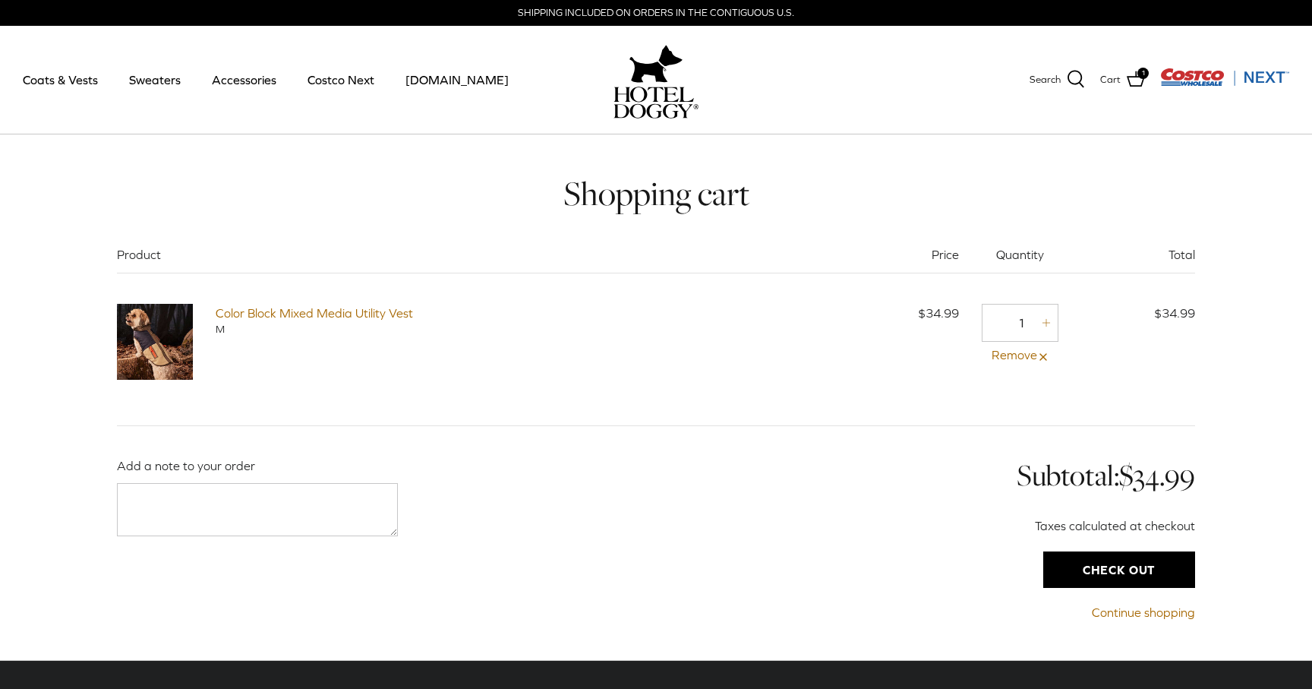
click at [1105, 574] on input "Check out" at bounding box center [1119, 569] width 152 height 36
click at [160, 80] on link "Sweaters" at bounding box center [154, 80] width 79 height 52
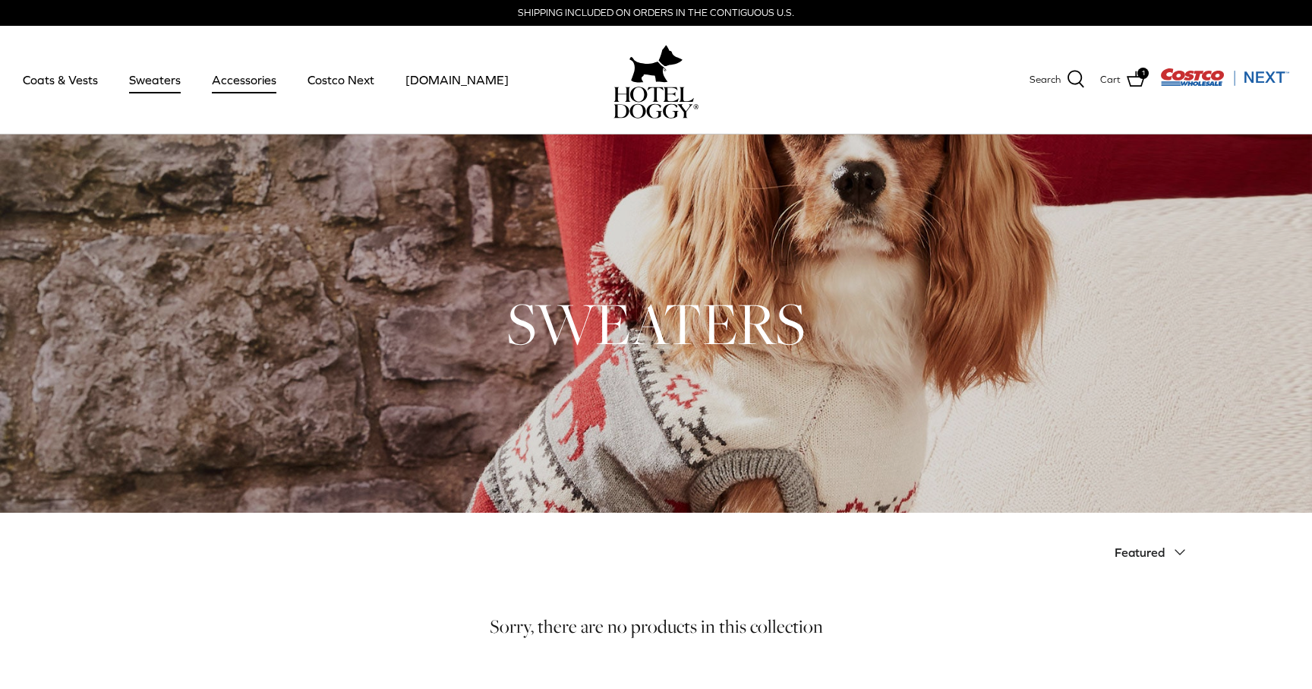
click at [236, 76] on link "Accessories" at bounding box center [244, 80] width 92 height 52
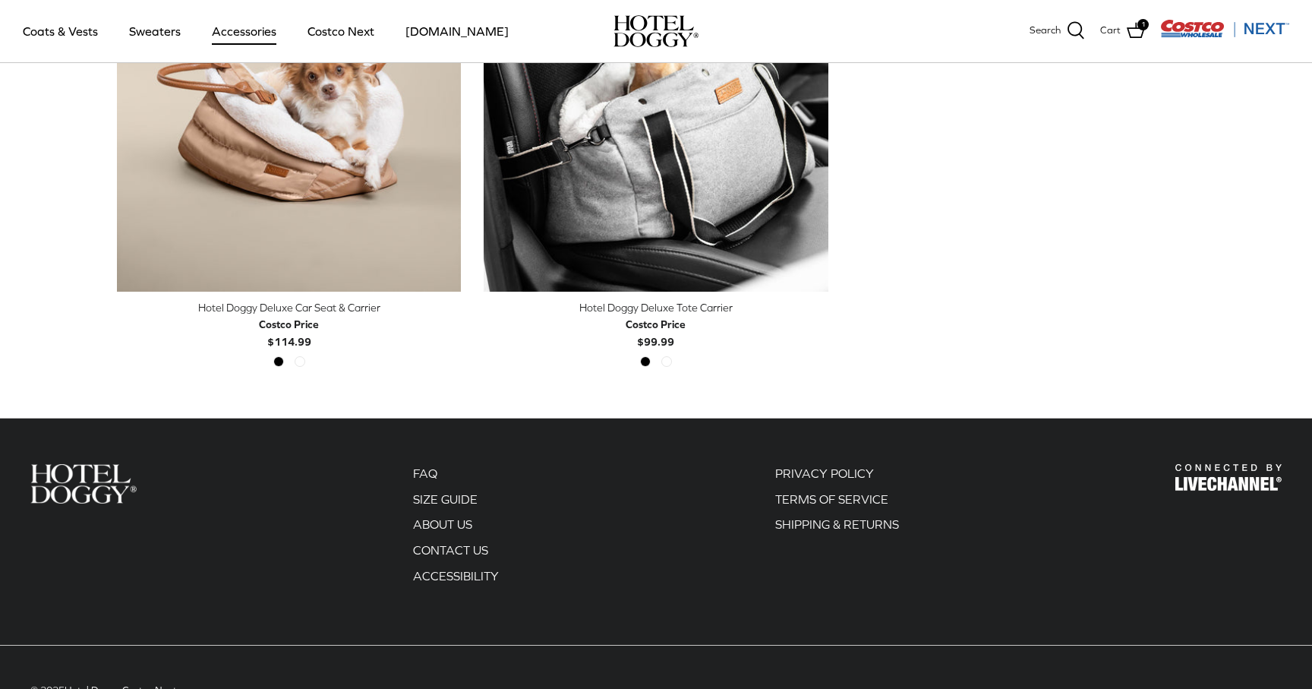
scroll to position [315, 0]
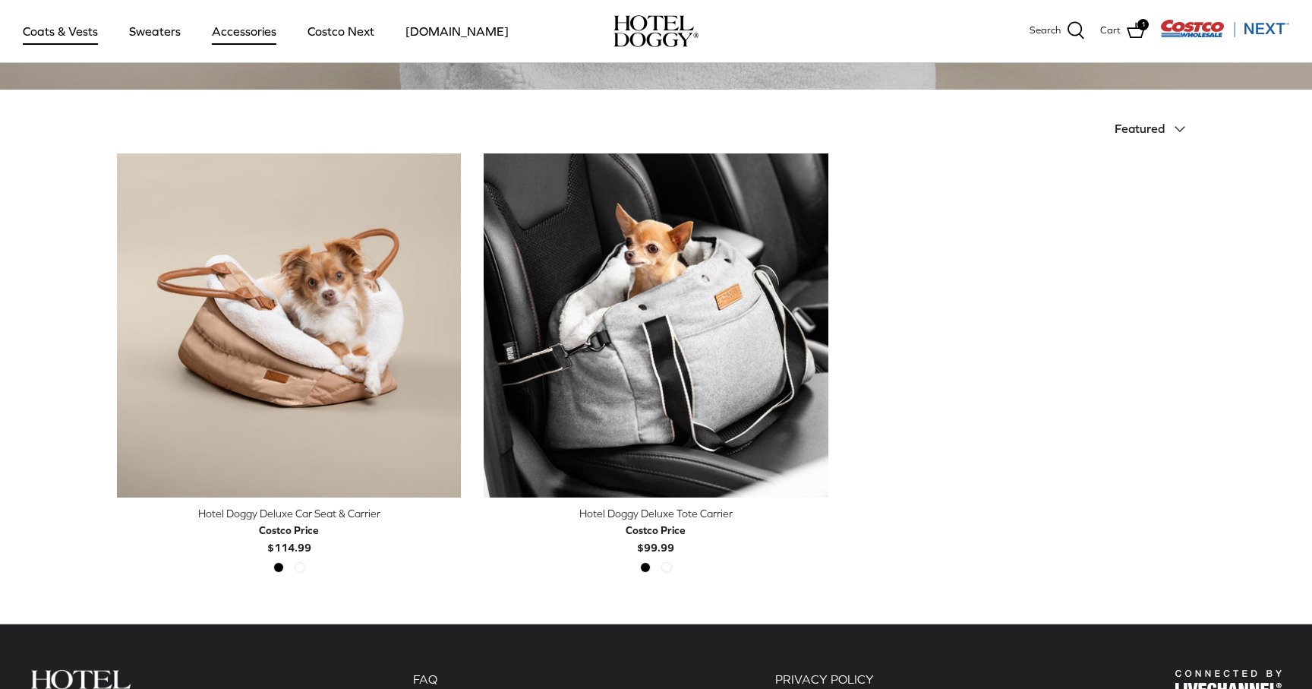
click at [84, 32] on link "Coats & Vests" at bounding box center [60, 31] width 103 height 52
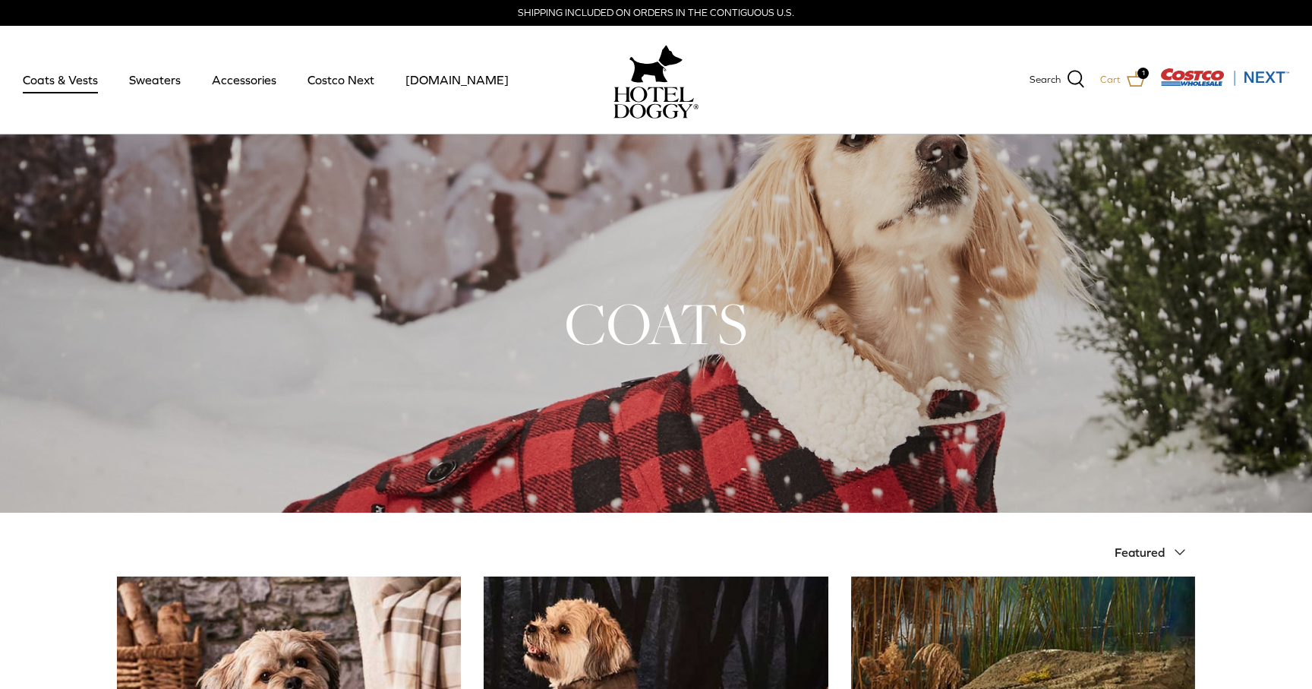
click at [1123, 84] on link "Cart 1" at bounding box center [1122, 80] width 45 height 20
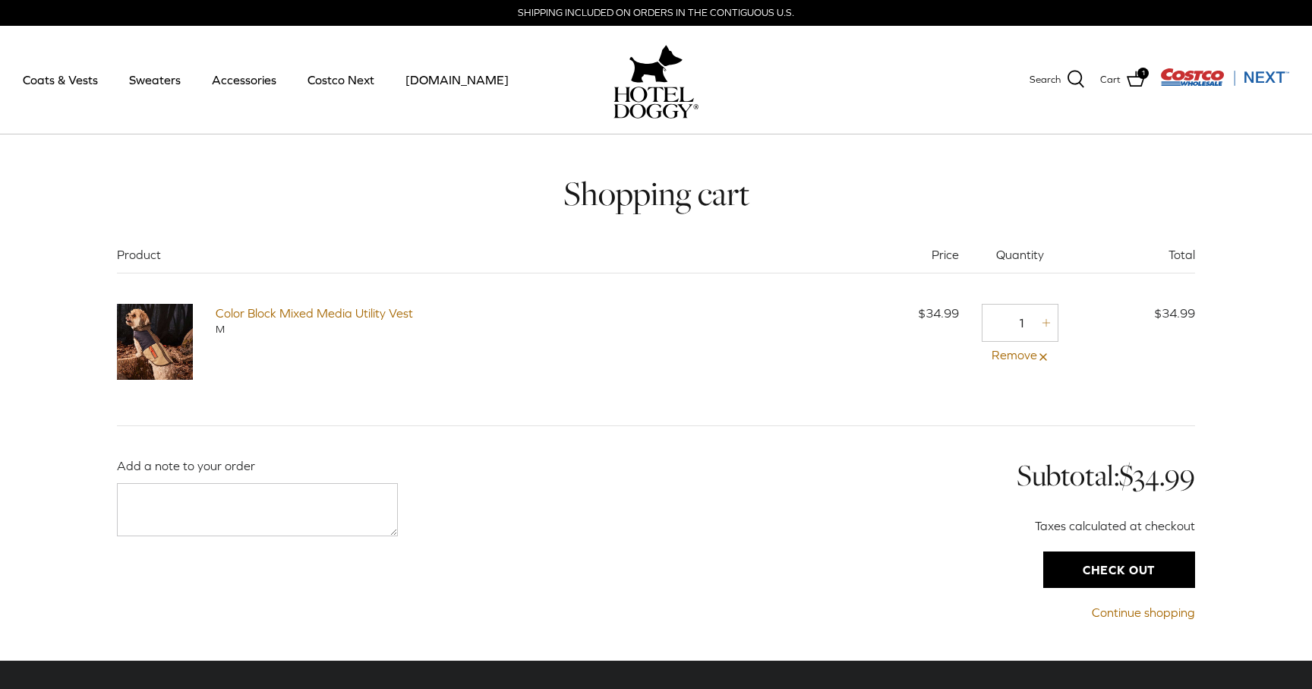
click at [1078, 573] on input "Check out" at bounding box center [1119, 569] width 152 height 36
